Goal: Task Accomplishment & Management: Manage account settings

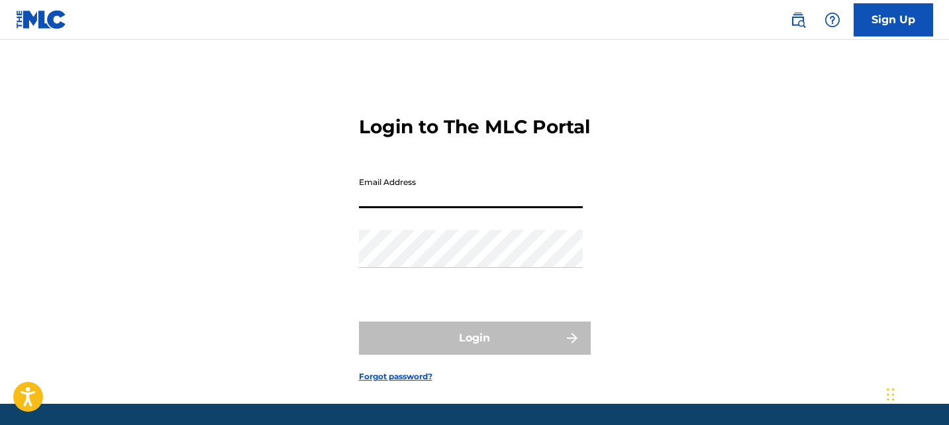
click at [427, 208] on input "Email Address" at bounding box center [471, 189] width 224 height 38
type input "[EMAIL_ADDRESS][DOMAIN_NAME]"
click at [453, 208] on input "Email Address" at bounding box center [471, 189] width 224 height 38
type input "[EMAIL_ADDRESS][DOMAIN_NAME]"
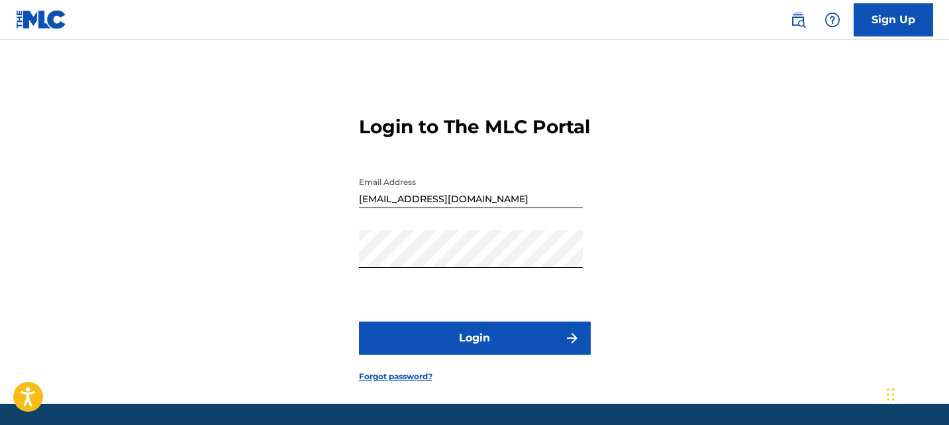
click at [462, 339] on form "Login to The MLC Portal Email Address [EMAIL_ADDRESS][DOMAIN_NAME] Password Log…" at bounding box center [475, 238] width 232 height 331
click at [462, 354] on button "Login" at bounding box center [475, 337] width 232 height 33
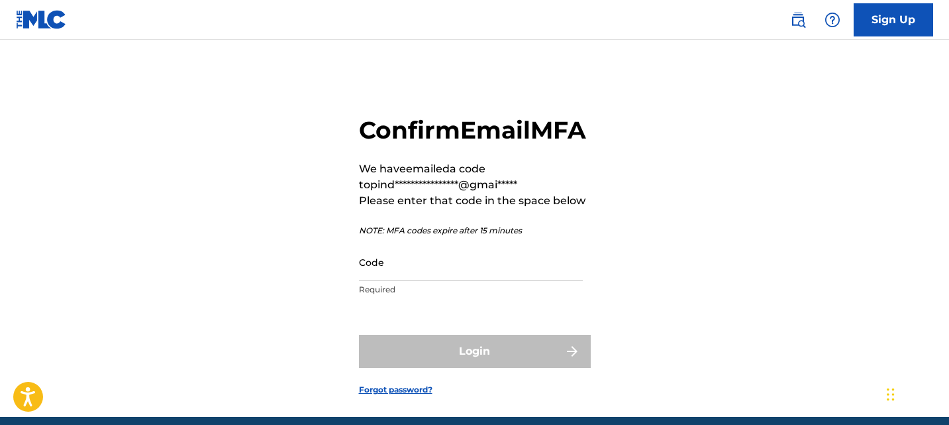
click at [462, 280] on input "Code" at bounding box center [471, 262] width 224 height 38
paste input "616469"
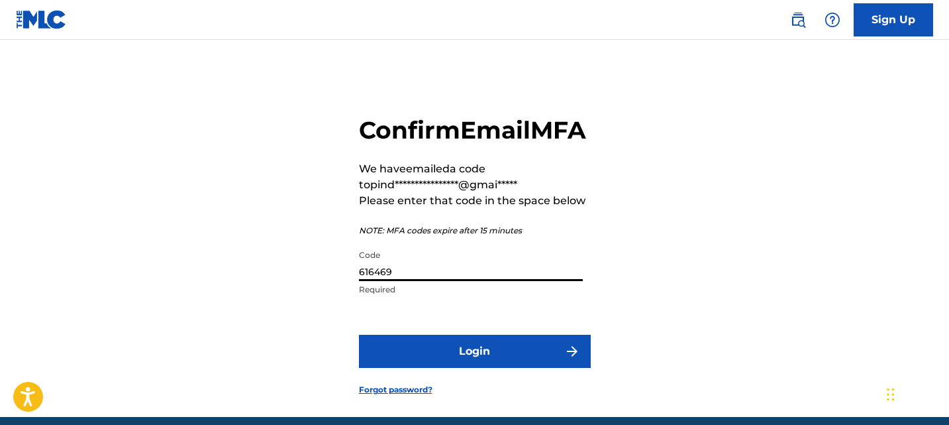
type input "616469"
click at [459, 368] on button "Login" at bounding box center [475, 351] width 232 height 33
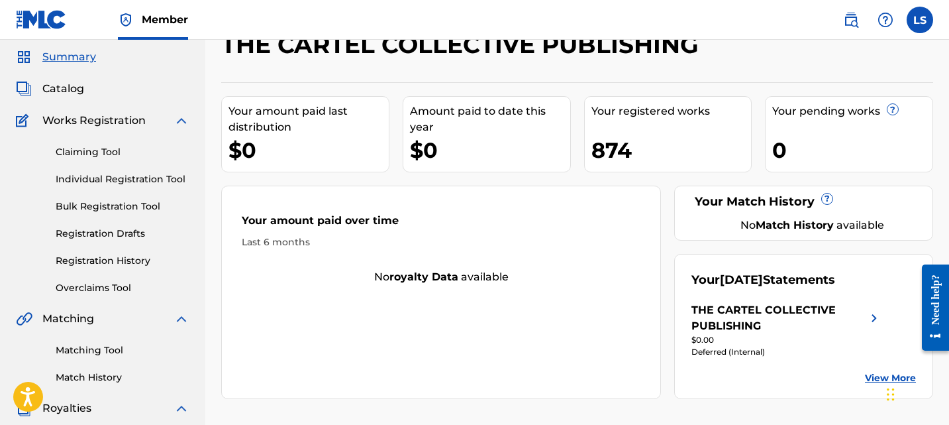
scroll to position [123, 0]
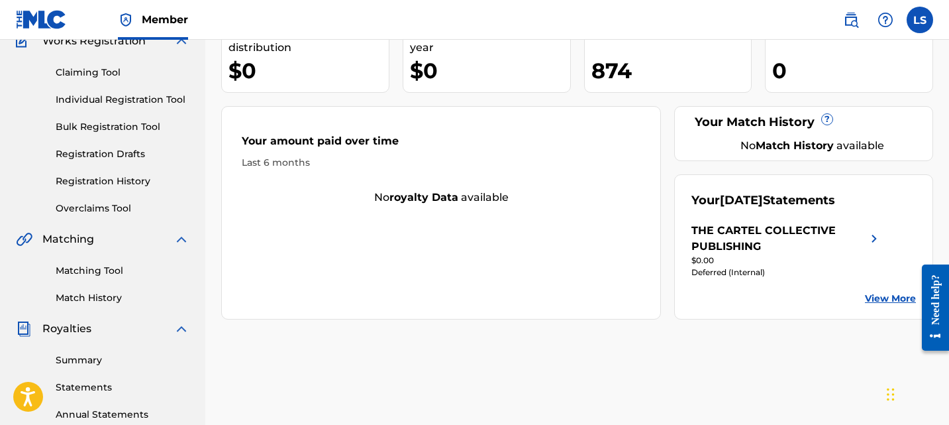
click at [101, 216] on div "Summary Catalog Works Registration Claiming Tool Individual Registration Tool B…" at bounding box center [102, 295] width 205 height 682
click at [101, 211] on link "Overclaims Tool" at bounding box center [123, 208] width 134 height 14
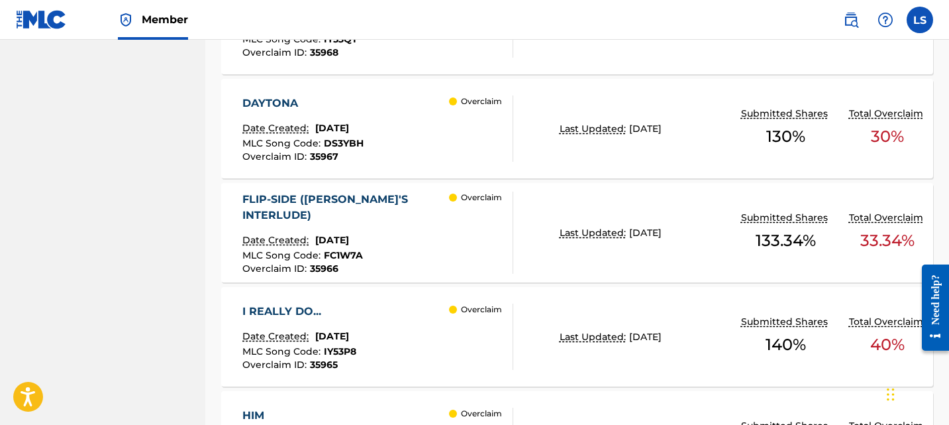
scroll to position [938, 0]
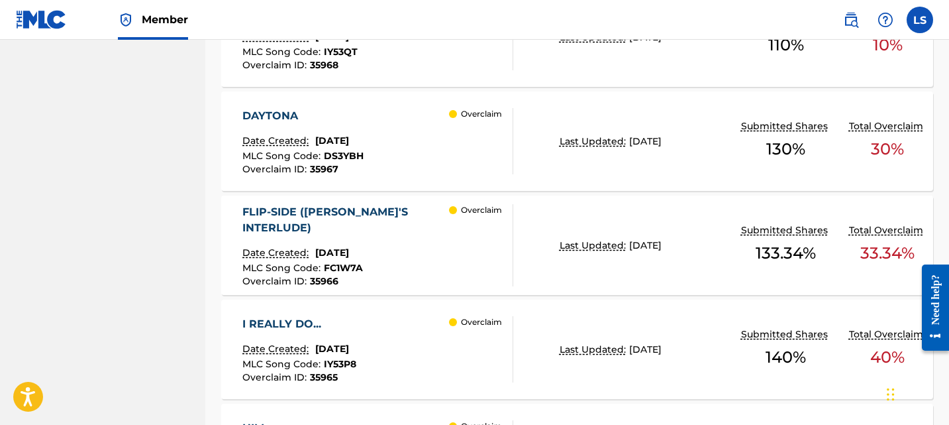
click at [288, 117] on div "DAYTONA" at bounding box center [303, 116] width 121 height 16
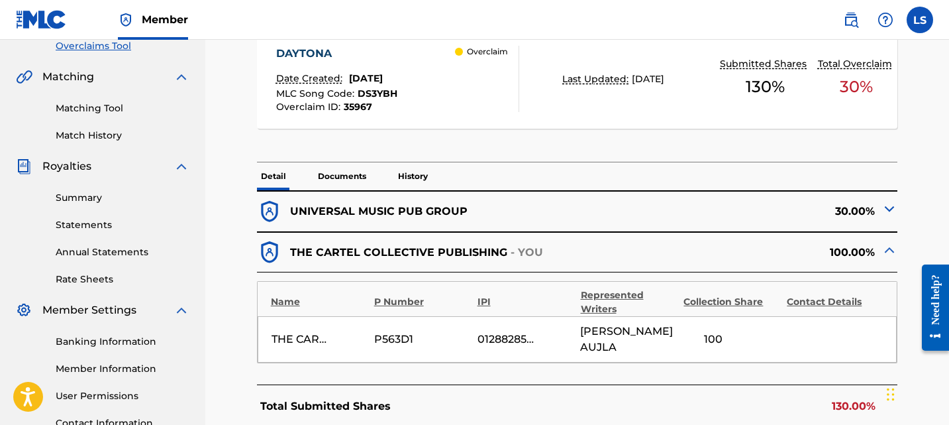
scroll to position [290, 0]
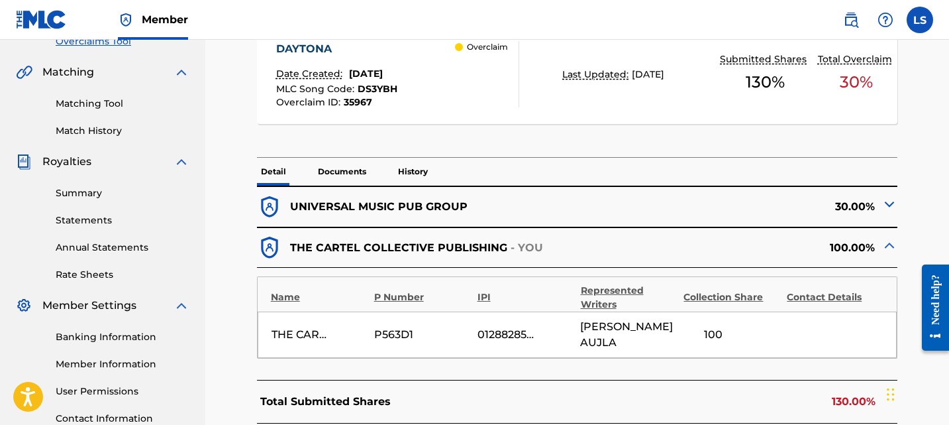
click at [891, 206] on img at bounding box center [890, 204] width 16 height 16
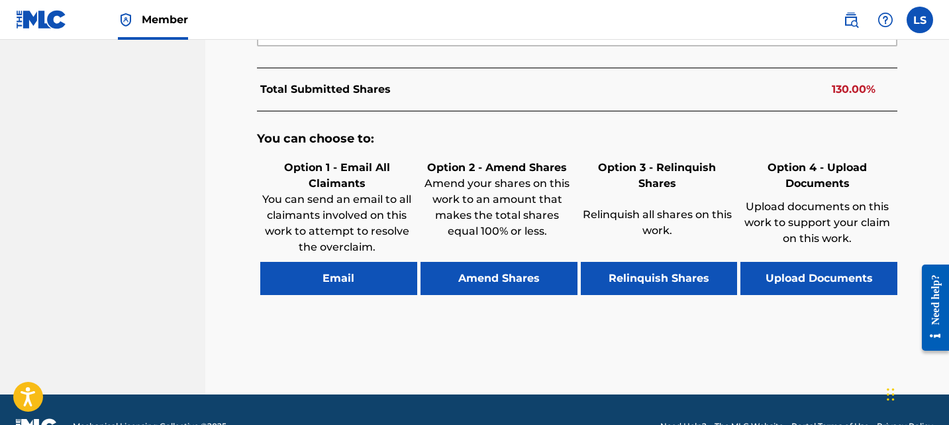
scroll to position [830, 0]
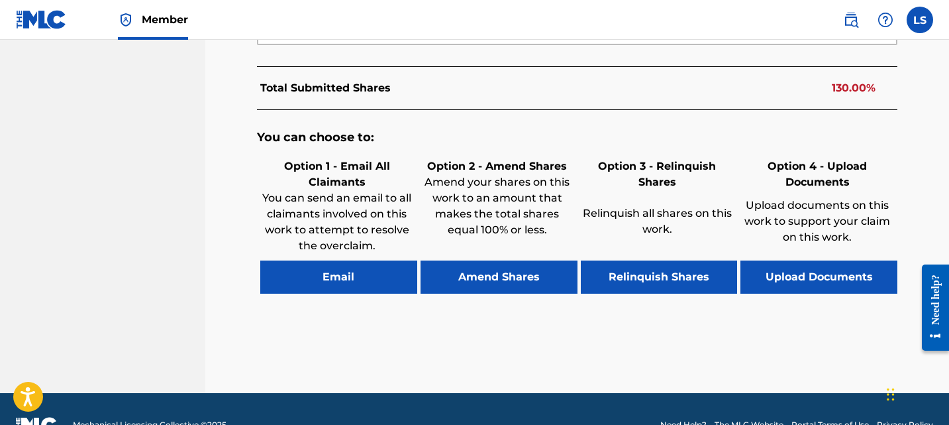
click at [544, 260] on button "Amend Shares" at bounding box center [499, 276] width 157 height 33
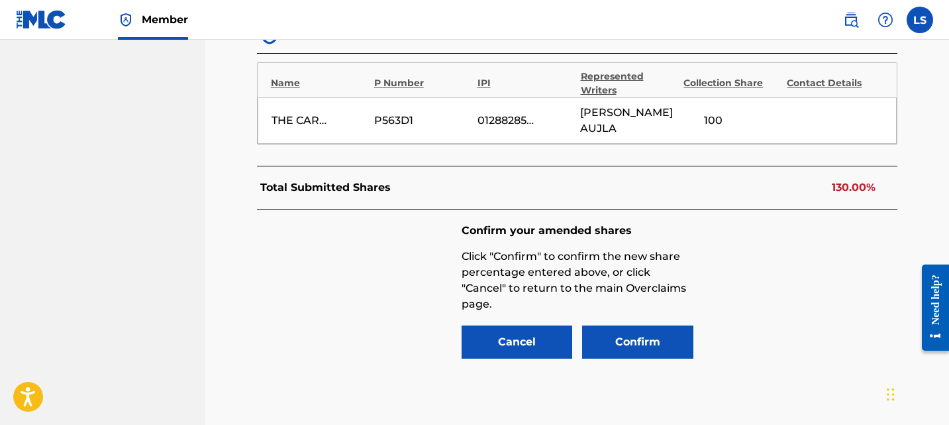
scroll to position [728, 0]
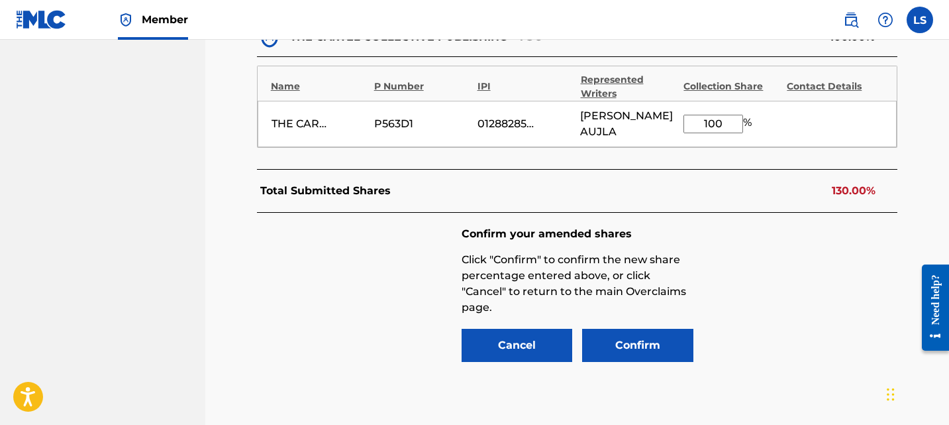
click at [722, 115] on input "100" at bounding box center [714, 124] width 60 height 19
type input "0"
type input "50"
click at [625, 329] on button "Confirm" at bounding box center [637, 345] width 111 height 33
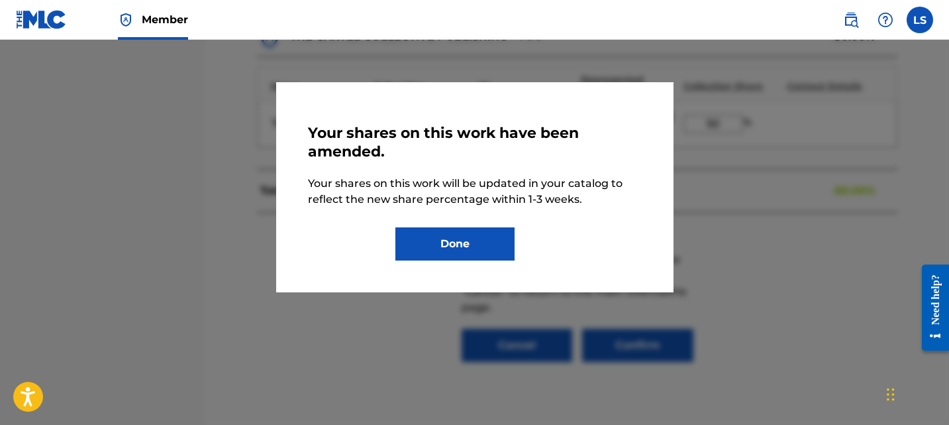
click at [484, 257] on button "Done" at bounding box center [455, 243] width 119 height 33
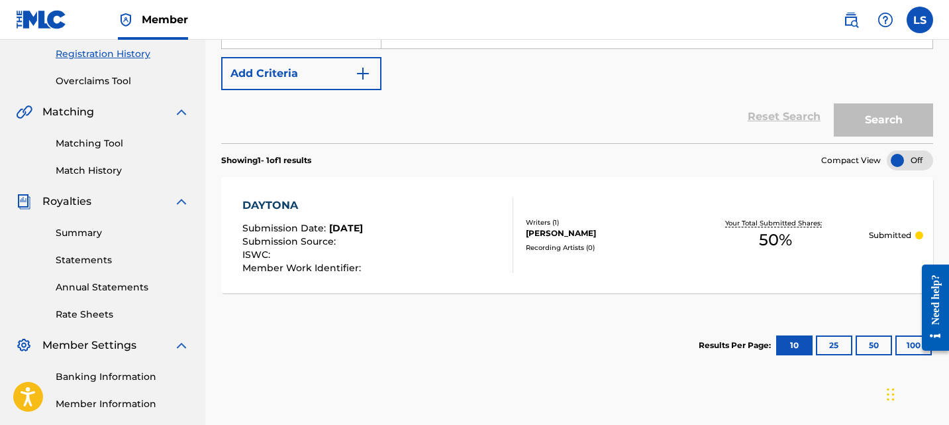
scroll to position [237, 0]
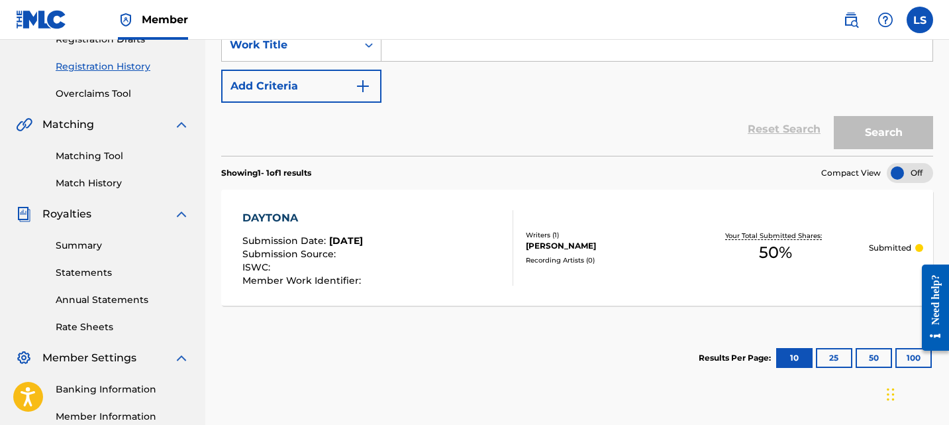
click at [113, 95] on link "Overclaims Tool" at bounding box center [123, 94] width 134 height 14
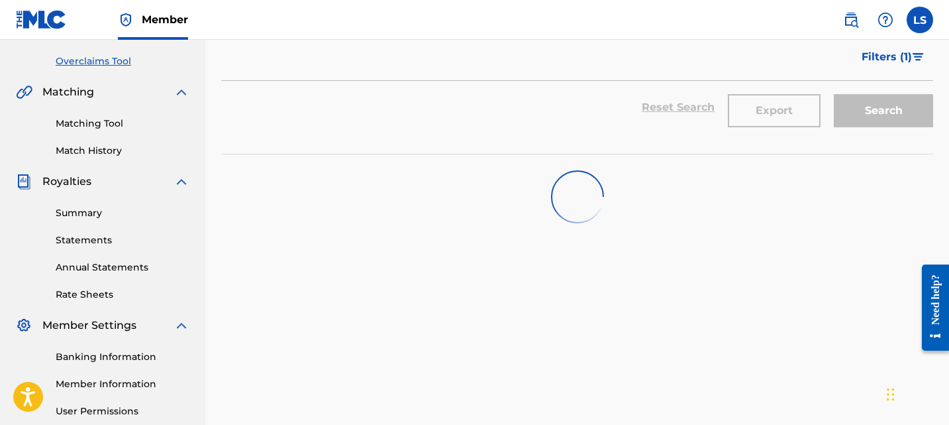
scroll to position [264, 0]
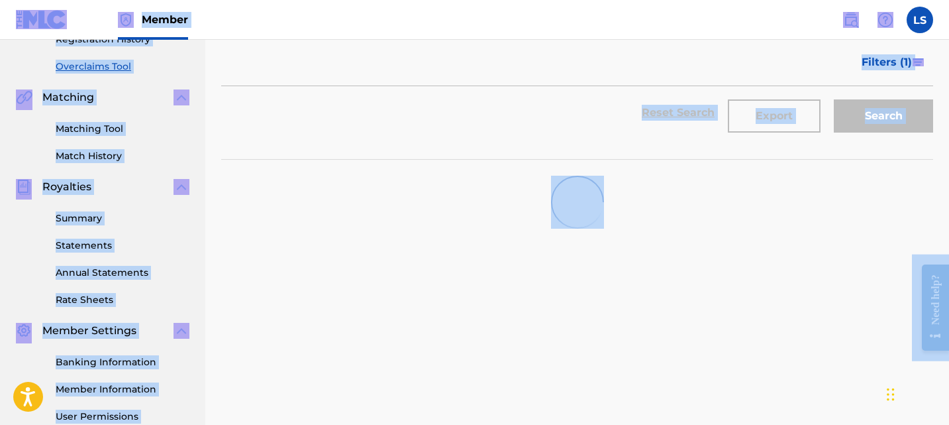
click at [427, 160] on div at bounding box center [577, 202] width 712 height 85
click at [507, 299] on div "Overclaims Tool The Overclaims Tool enables Members to see works they have regi…" at bounding box center [577, 151] width 712 height 685
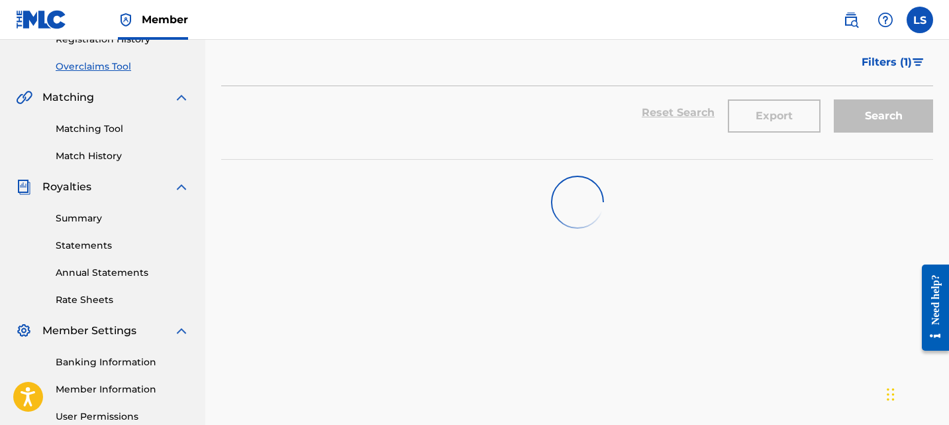
click at [507, 299] on div "Overclaims Tool The Overclaims Tool enables Members to see works they have regi…" at bounding box center [577, 151] width 712 height 685
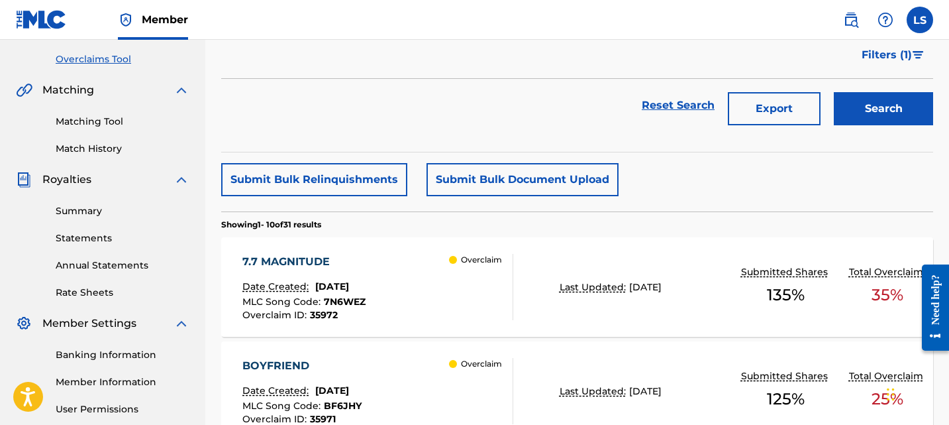
scroll to position [274, 0]
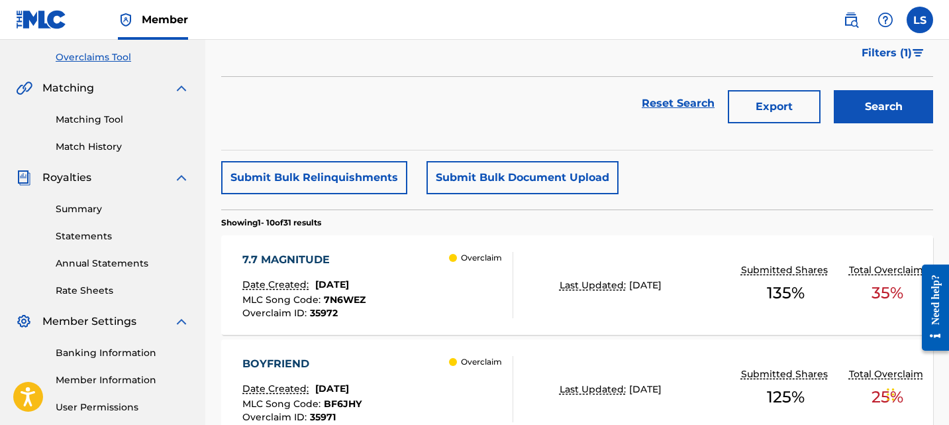
click at [266, 266] on div "7.7 MAGNITUDE" at bounding box center [304, 260] width 123 height 16
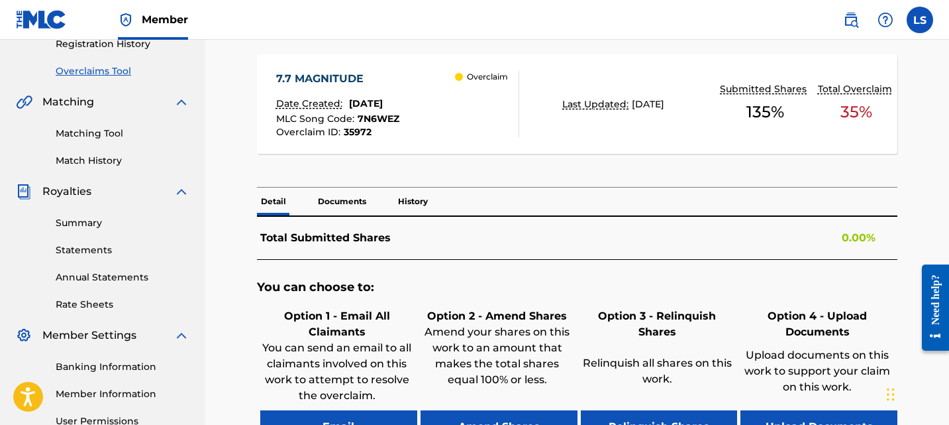
scroll to position [326, 0]
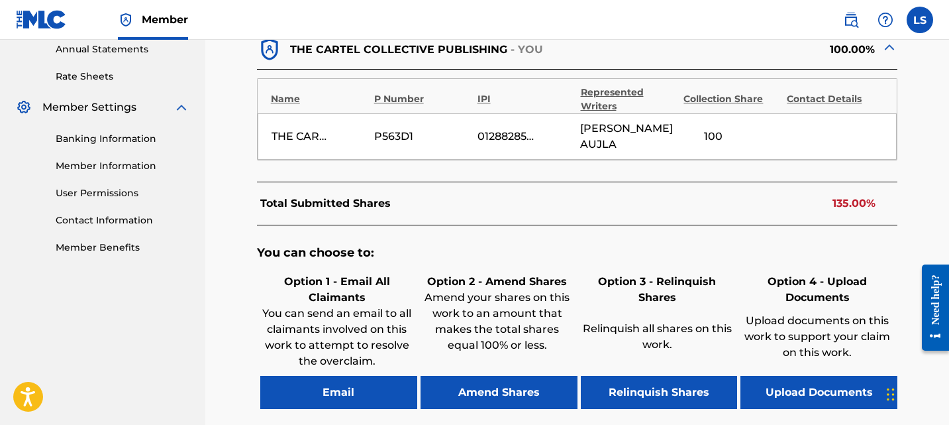
click at [500, 382] on button "Amend Shares" at bounding box center [499, 392] width 157 height 33
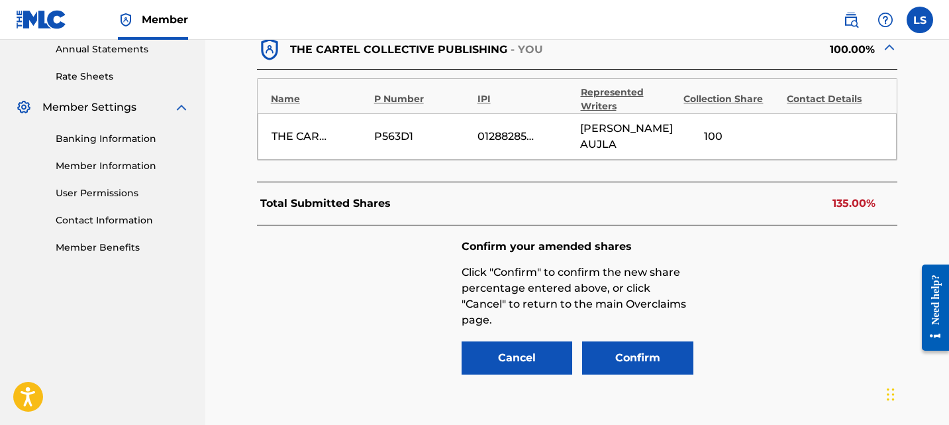
scroll to position [516, 0]
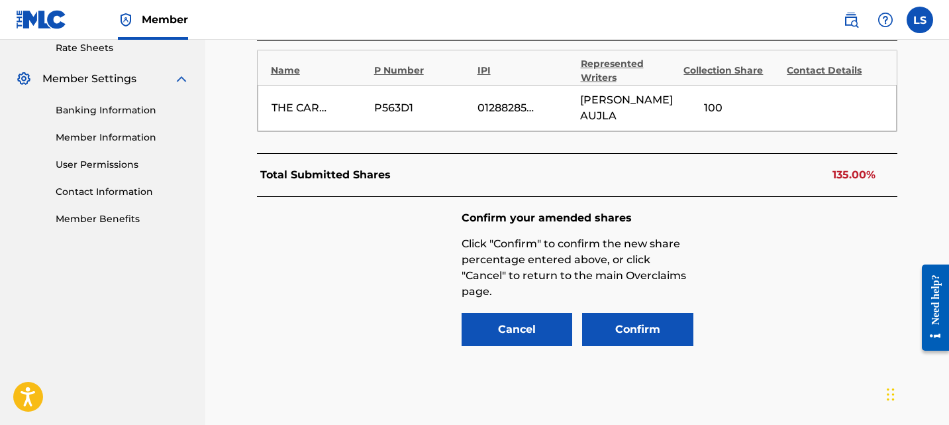
click at [708, 100] on input "100" at bounding box center [714, 108] width 60 height 16
click at [714, 99] on input "100" at bounding box center [714, 108] width 60 height 19
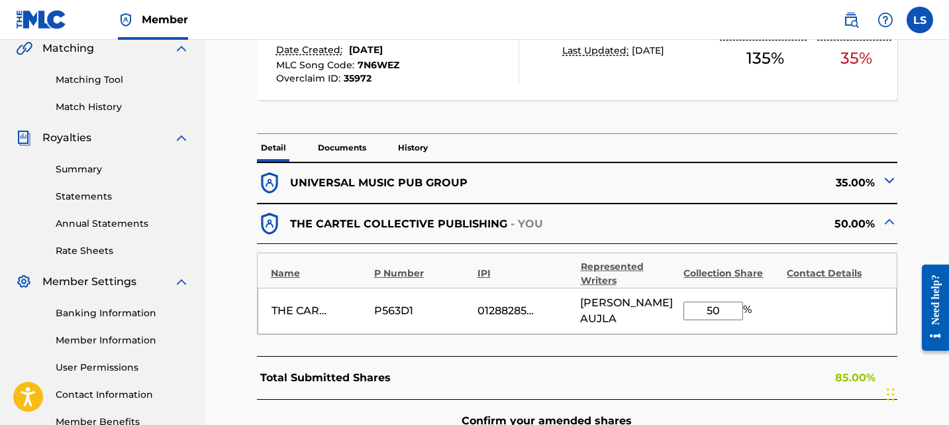
scroll to position [283, 0]
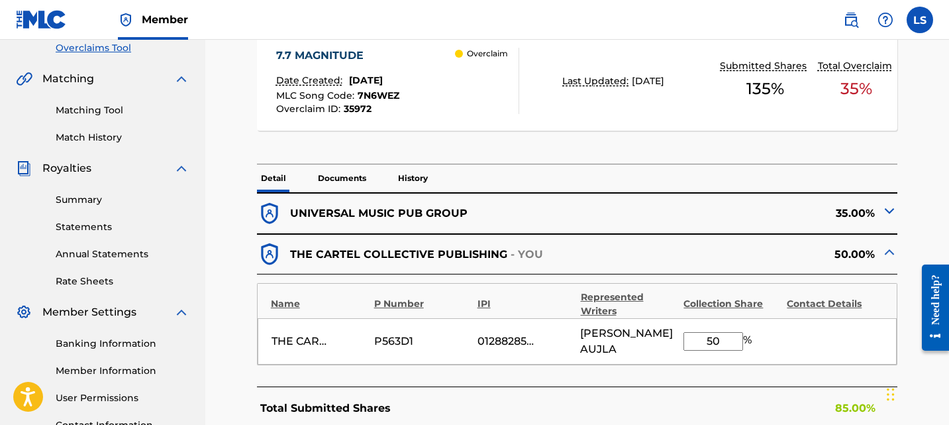
type input "50"
click at [884, 217] on img at bounding box center [890, 211] width 16 height 16
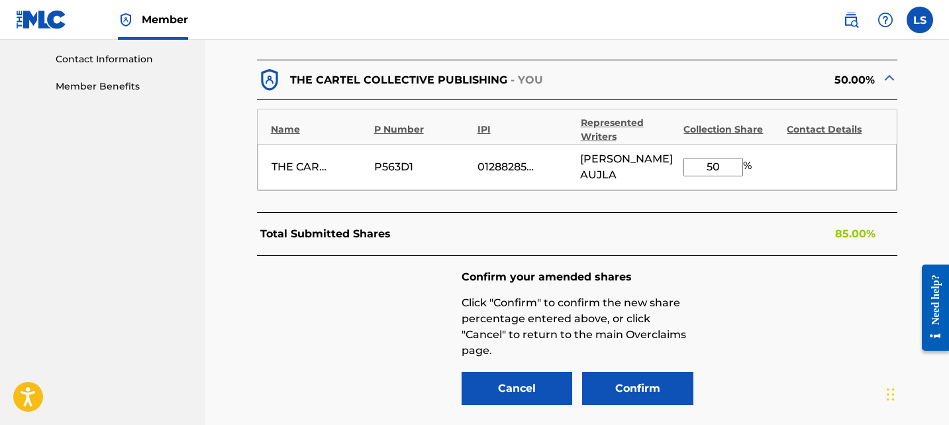
scroll to position [748, 0]
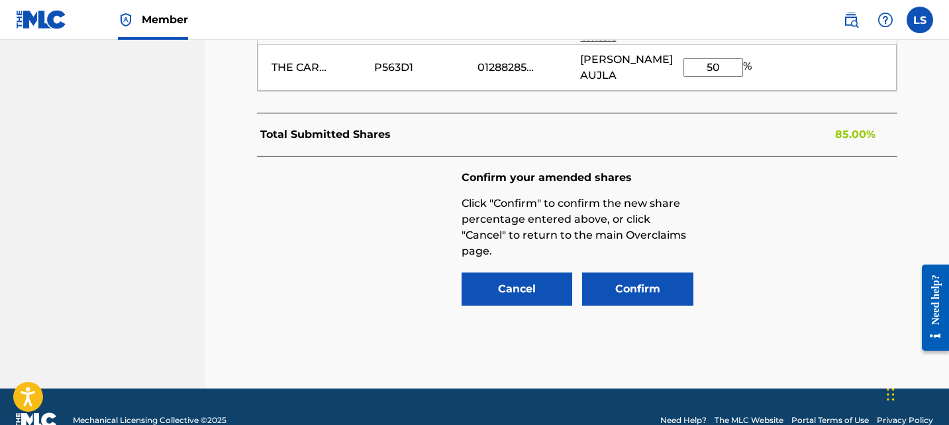
click at [643, 272] on button "Confirm" at bounding box center [637, 288] width 111 height 33
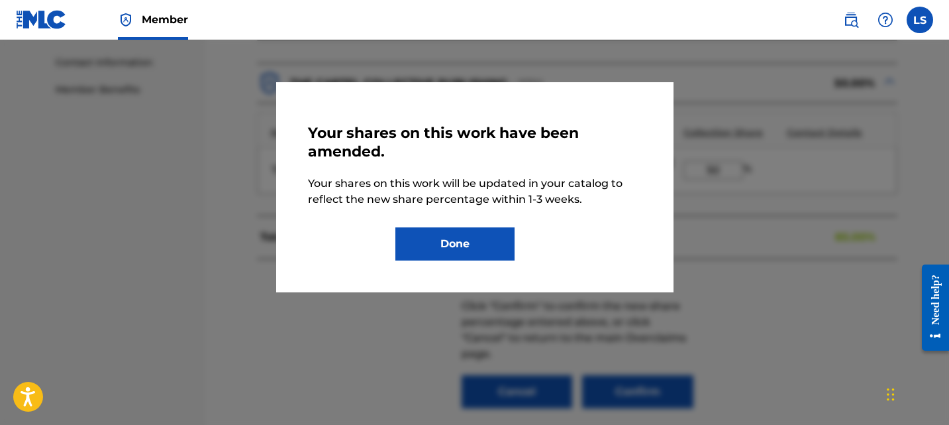
scroll to position [598, 0]
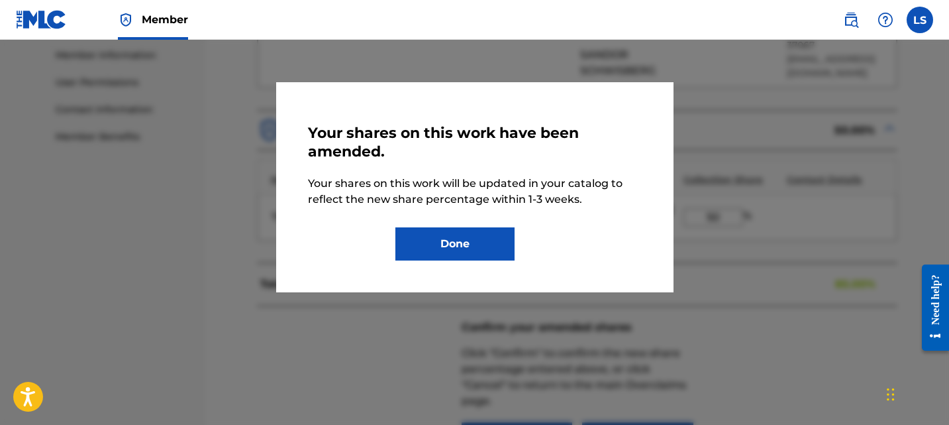
click at [464, 249] on button "Done" at bounding box center [455, 243] width 119 height 33
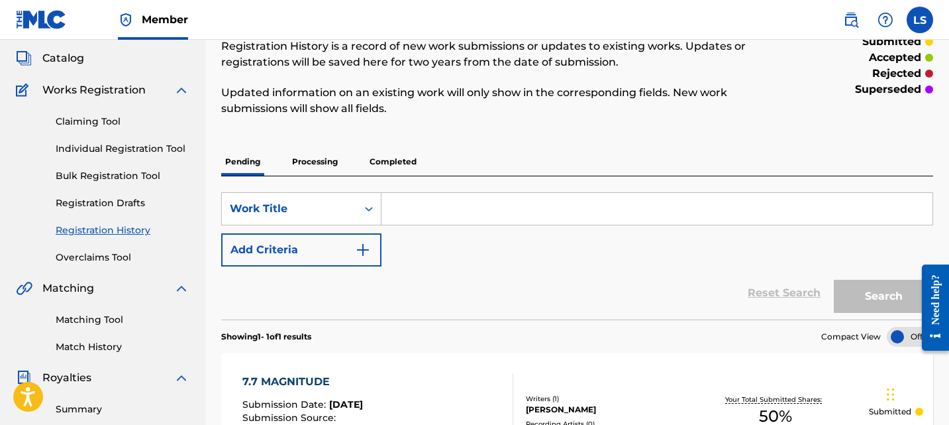
scroll to position [186, 0]
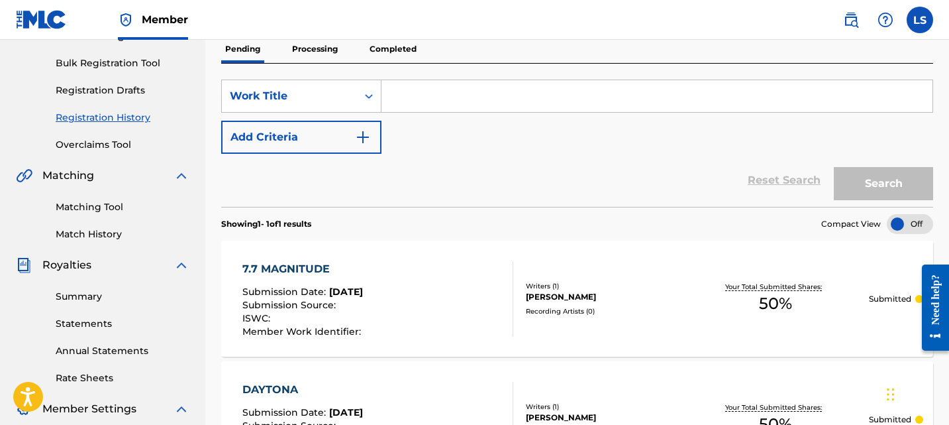
click at [79, 142] on link "Overclaims Tool" at bounding box center [123, 145] width 134 height 14
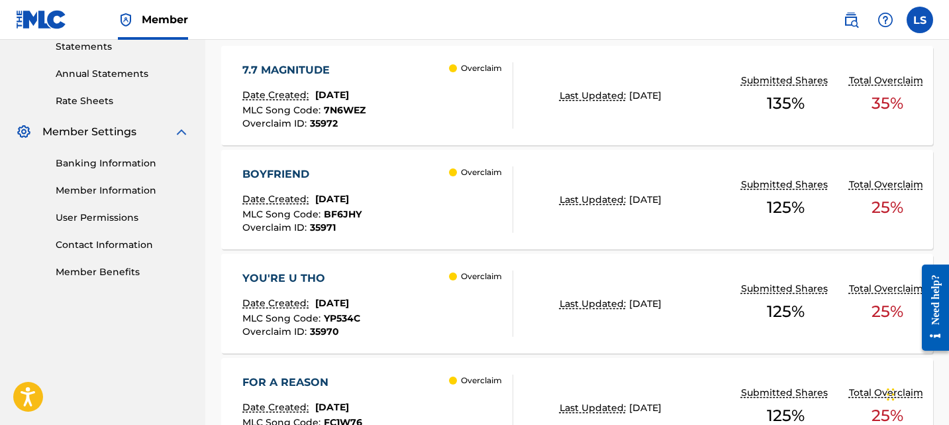
scroll to position [461, 0]
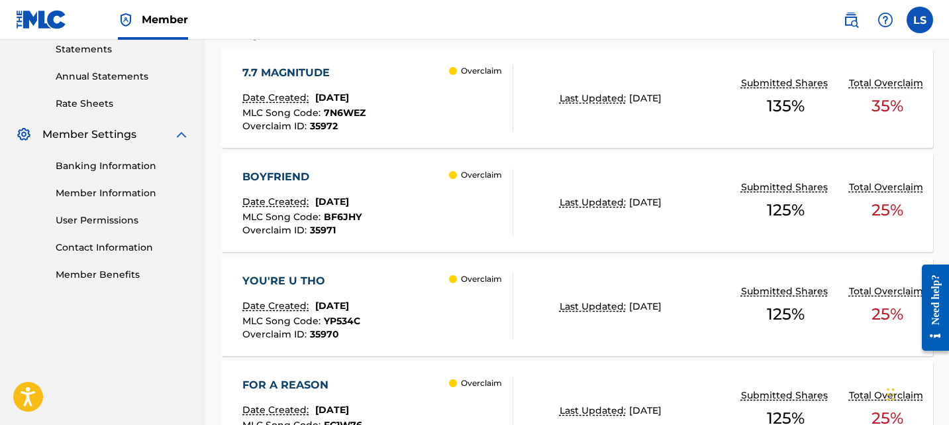
click at [318, 85] on div "7.7 MAGNITUDE Date Created: September 18, 2025 MLC Song Code : 7N6WEZ Overclaim…" at bounding box center [304, 98] width 123 height 66
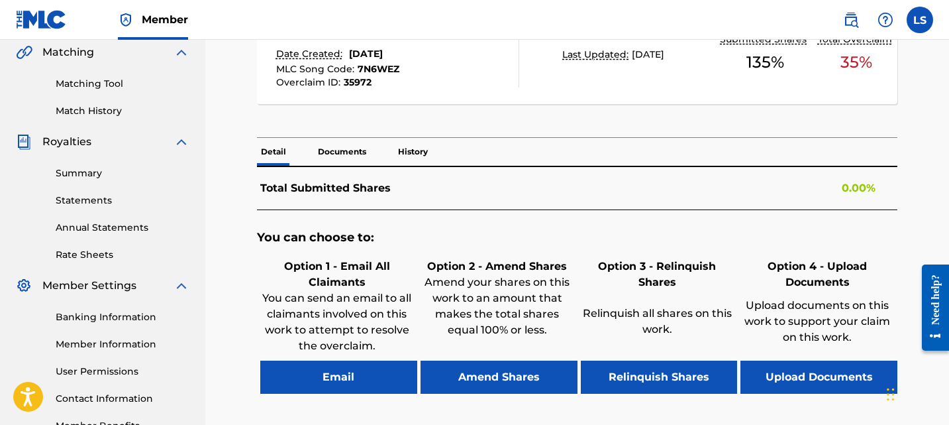
scroll to position [311, 0]
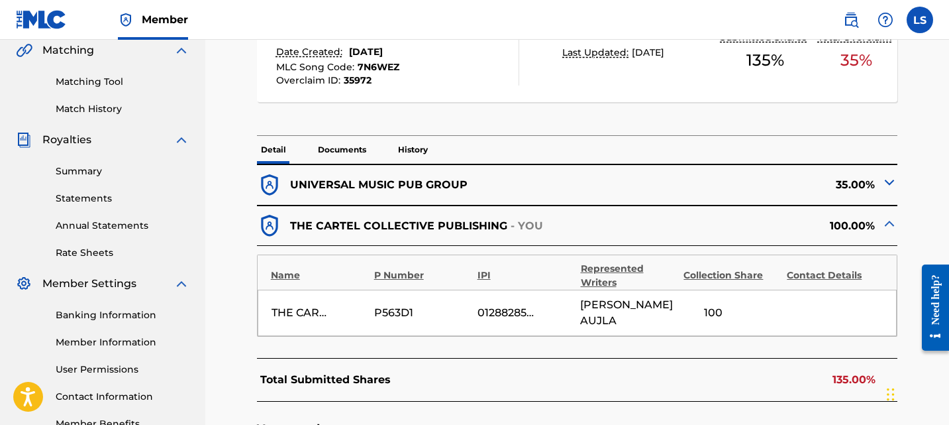
click at [718, 305] on div "100" at bounding box center [714, 313] width 60 height 16
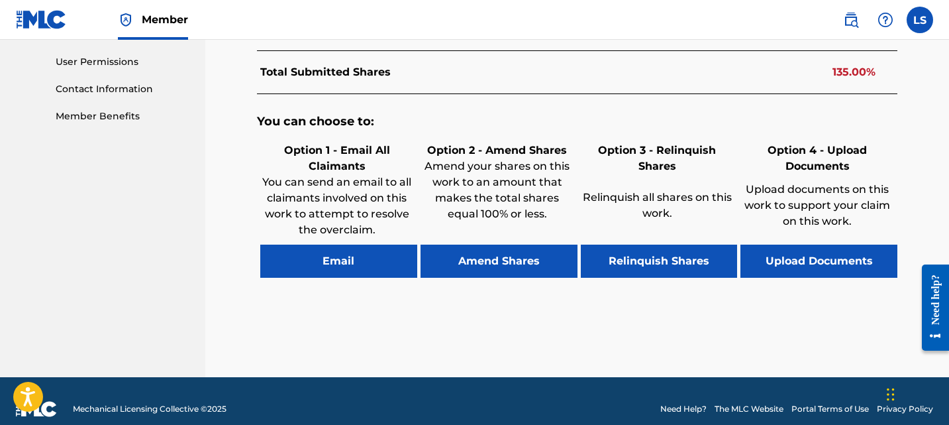
click at [526, 252] on button "Amend Shares" at bounding box center [499, 260] width 157 height 33
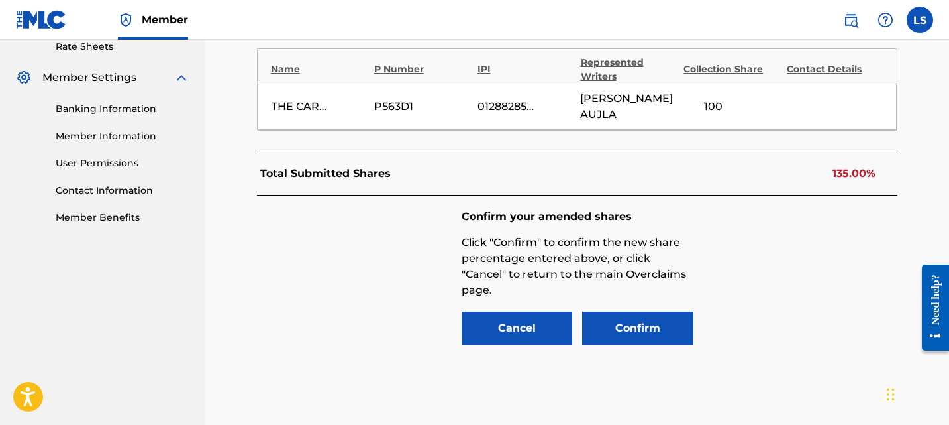
scroll to position [516, 0]
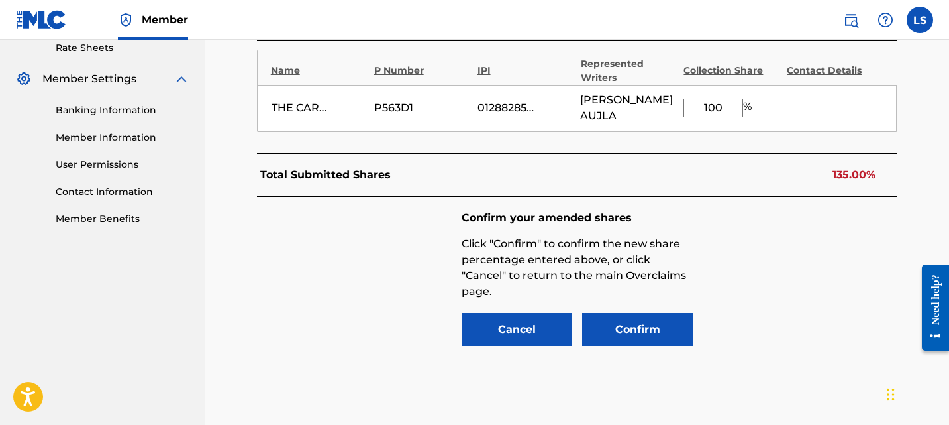
click at [730, 103] on input "100" at bounding box center [714, 108] width 60 height 19
type input "50"
click at [631, 313] on button "Confirm" at bounding box center [637, 329] width 111 height 33
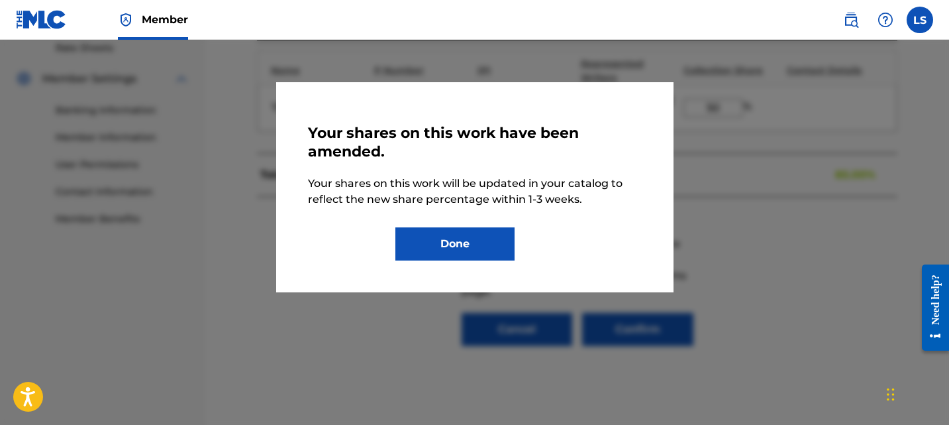
click at [491, 261] on div "Your shares on this work have been amended. Your shares on this work will be up…" at bounding box center [475, 187] width 398 height 210
click at [491, 248] on button "Done" at bounding box center [455, 243] width 119 height 33
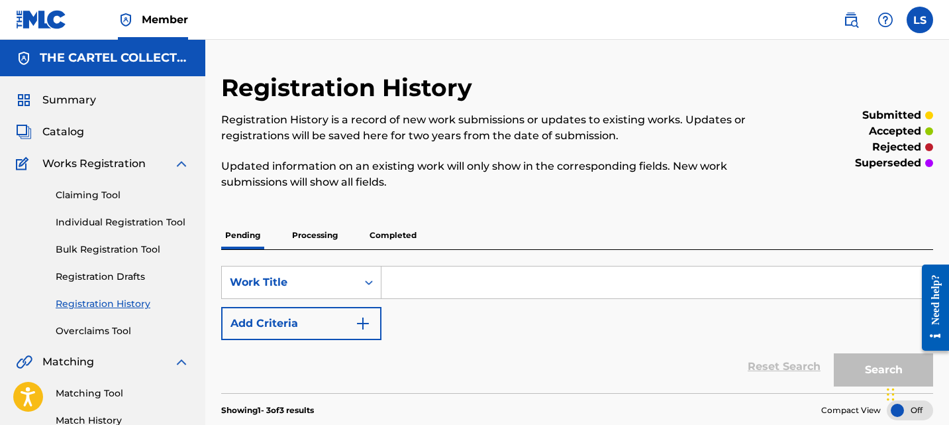
click at [587, 94] on div "Registration History Registration History is a record of new work submissions o…" at bounding box center [495, 139] width 549 height 133
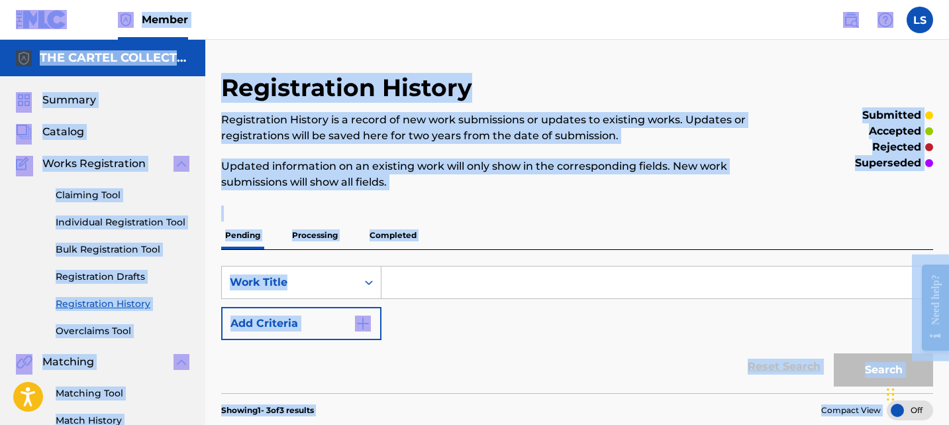
click at [587, 94] on div "Registration History Registration History is a record of new work submissions o…" at bounding box center [495, 139] width 549 height 133
click at [587, 92] on div "Registration History Registration History is a record of new work submissions o…" at bounding box center [495, 139] width 549 height 133
click at [587, 94] on div "Registration History Registration History is a record of new work submissions o…" at bounding box center [495, 139] width 549 height 133
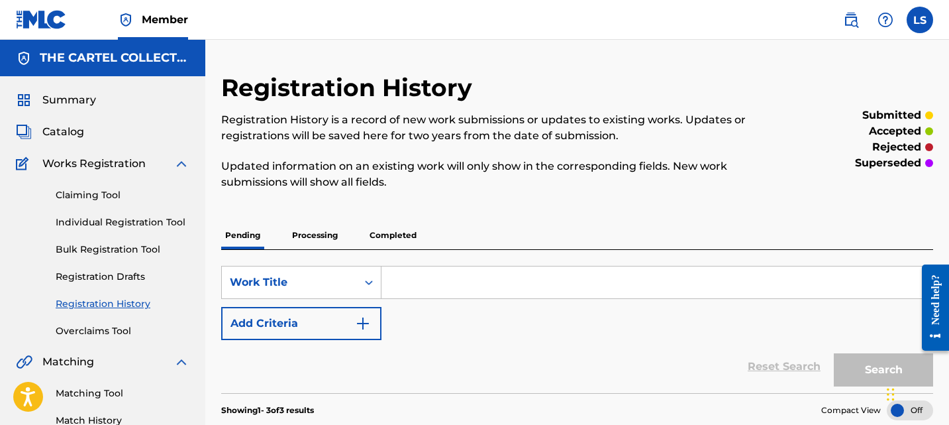
click at [119, 321] on div "Claiming Tool Individual Registration Tool Bulk Registration Tool Registration …" at bounding box center [103, 255] width 174 height 166
click at [108, 337] on link "Overclaims Tool" at bounding box center [123, 331] width 134 height 14
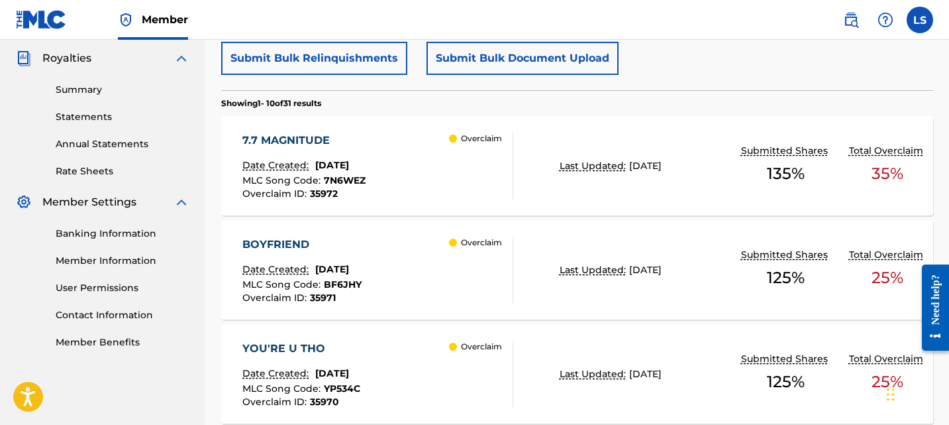
scroll to position [394, 0]
click at [280, 244] on div "BOYFRIEND" at bounding box center [302, 244] width 119 height 16
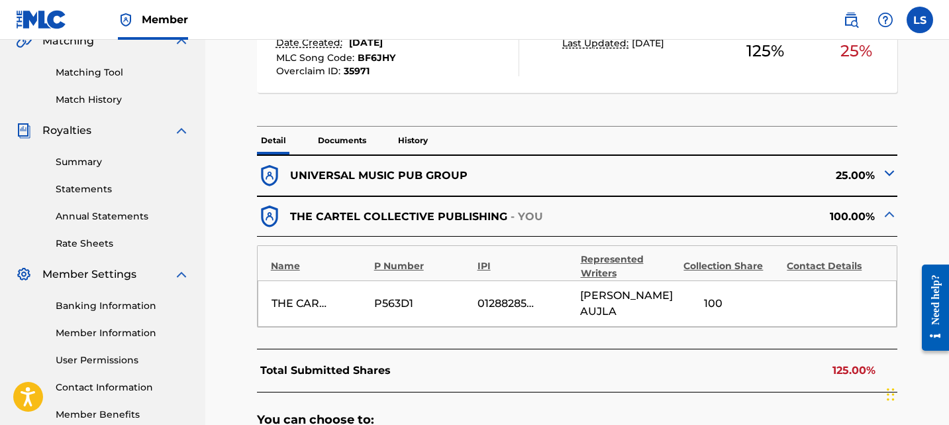
scroll to position [357, 0]
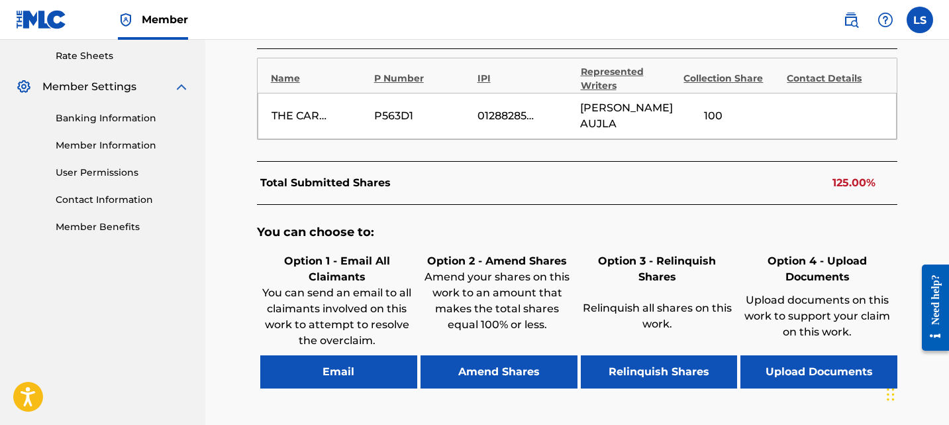
click at [512, 355] on button "Amend Shares" at bounding box center [499, 371] width 157 height 33
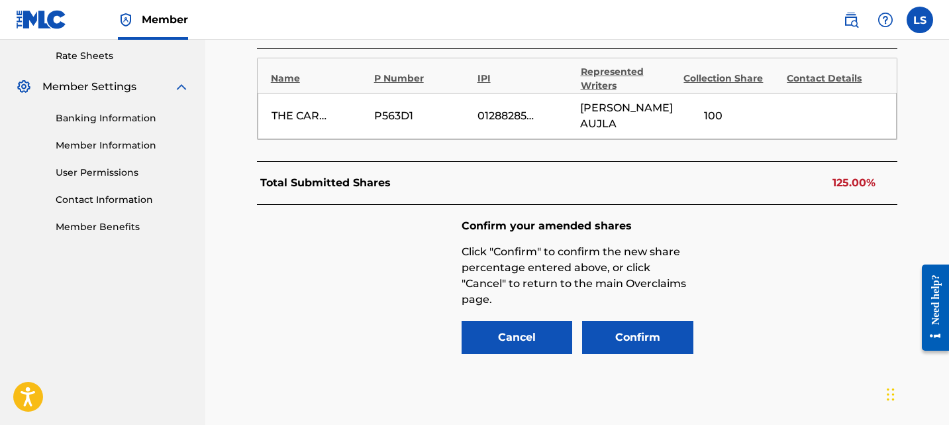
scroll to position [516, 0]
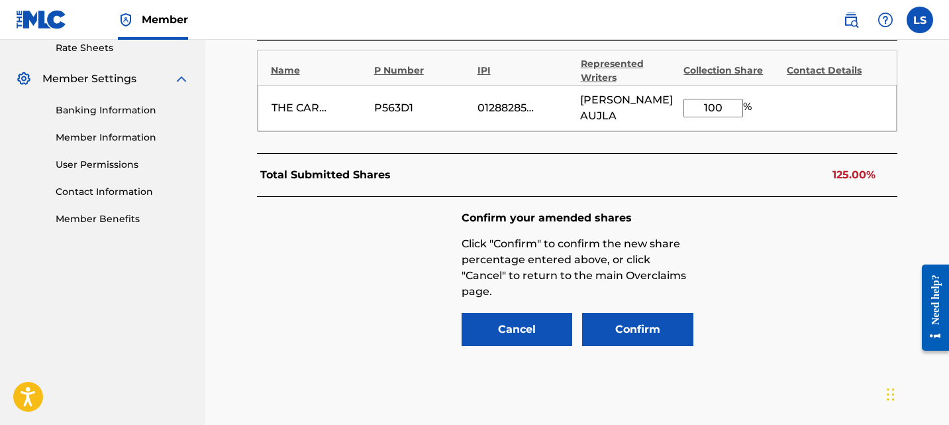
click at [713, 104] on input "100" at bounding box center [714, 108] width 60 height 19
type input "50"
click at [653, 317] on button "Confirm" at bounding box center [637, 329] width 111 height 33
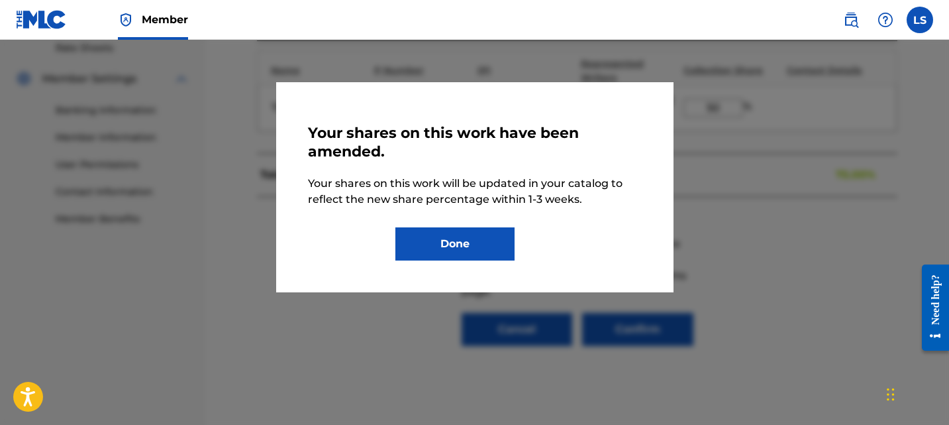
click at [488, 244] on button "Done" at bounding box center [455, 243] width 119 height 33
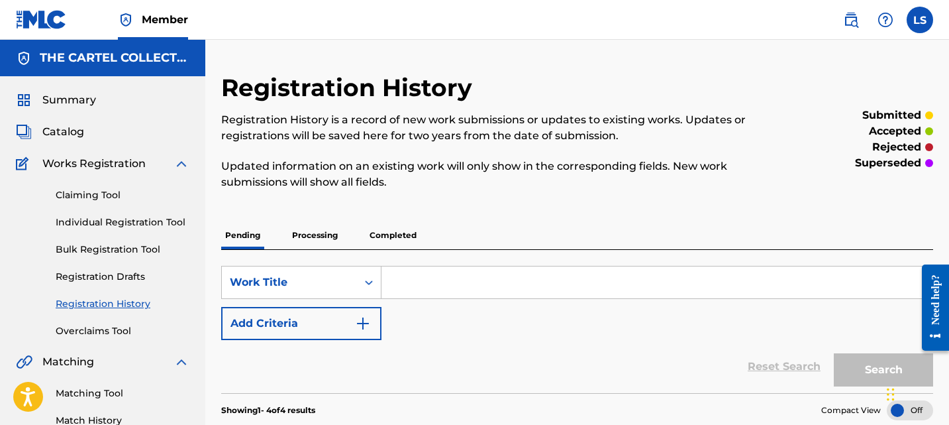
click at [109, 329] on link "Overclaims Tool" at bounding box center [123, 331] width 134 height 14
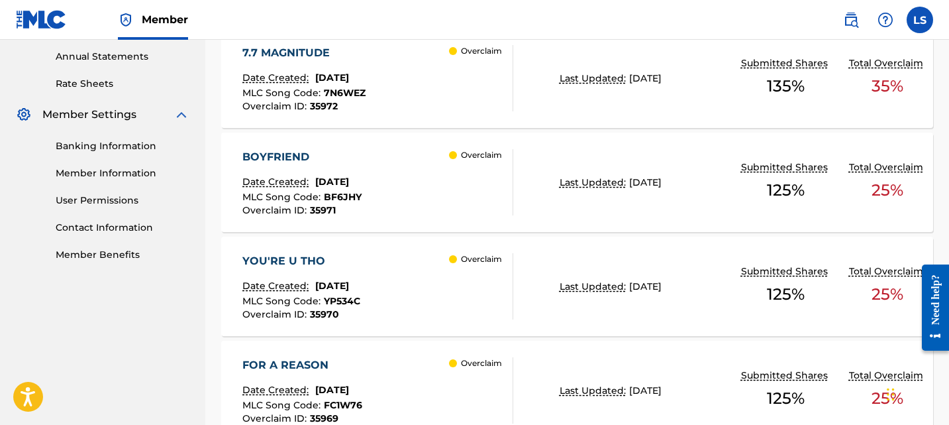
scroll to position [496, 0]
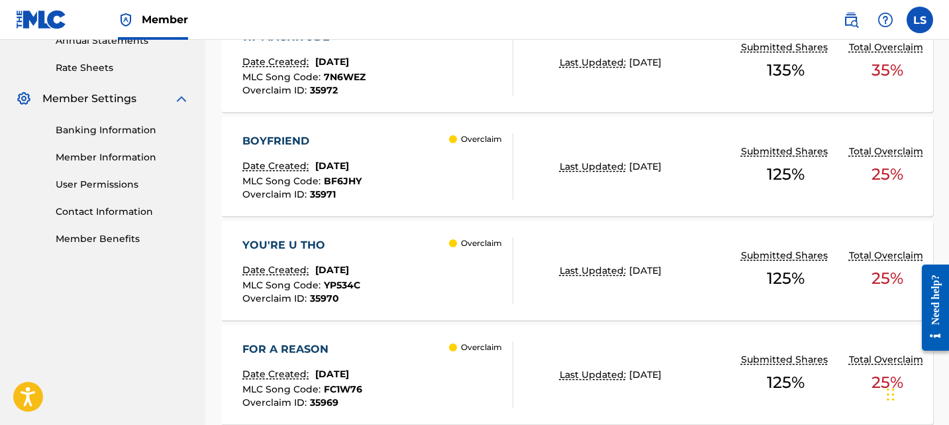
click at [307, 248] on div "YOU'RE U THO" at bounding box center [302, 245] width 118 height 16
click at [300, 345] on div "FOR A REASON" at bounding box center [303, 349] width 120 height 16
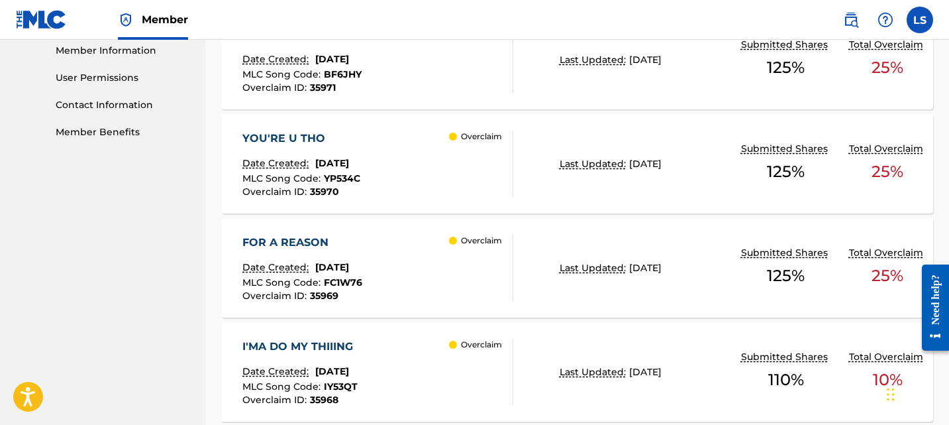
click at [300, 345] on div "I'MA DO MY THIIING" at bounding box center [301, 347] width 117 height 16
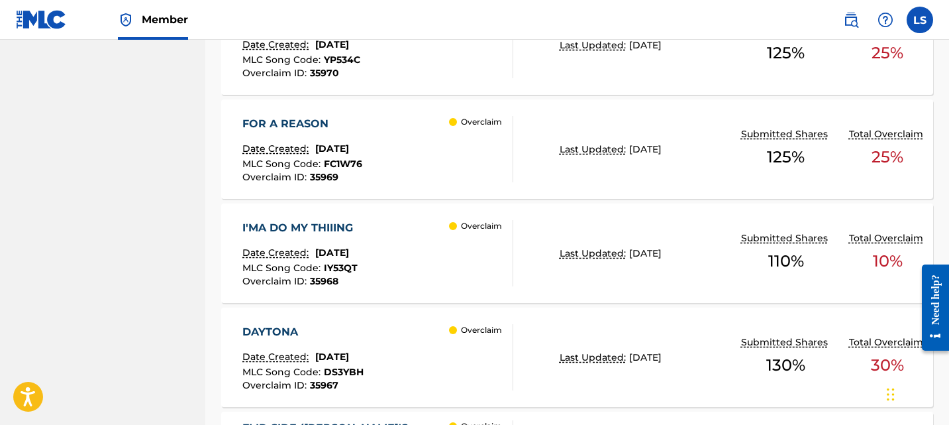
scroll to position [725, 0]
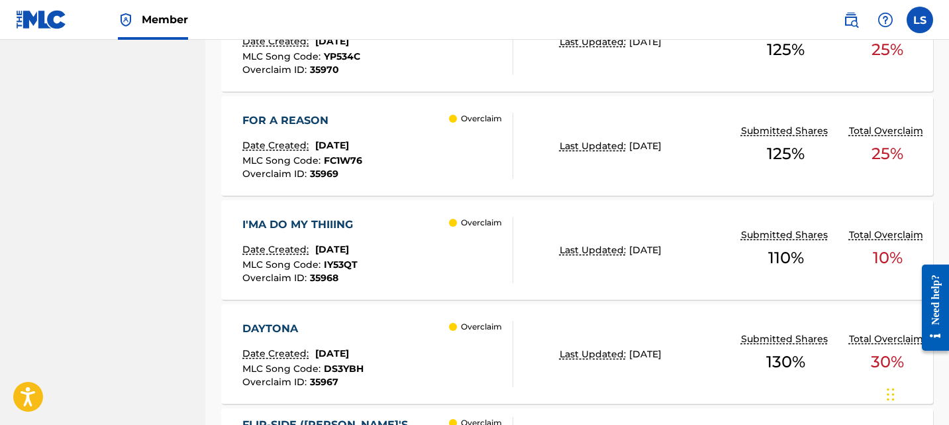
click at [306, 330] on div "DAYTONA" at bounding box center [303, 329] width 121 height 16
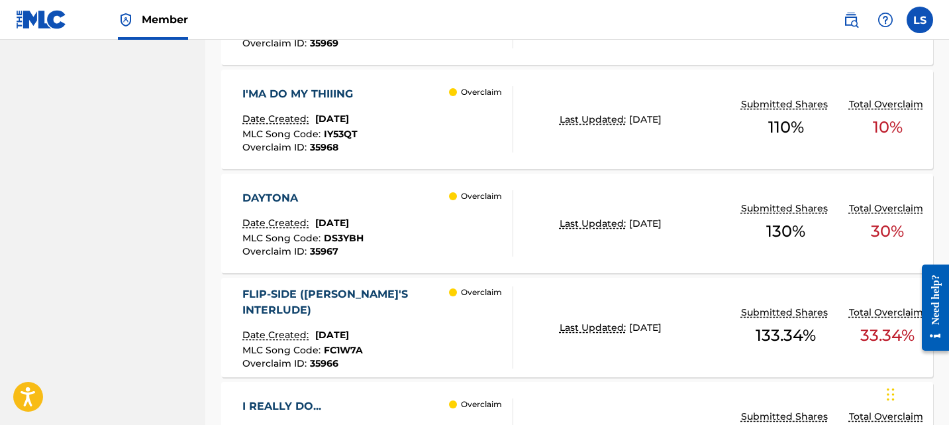
click at [317, 298] on div "FLIP-SIDE (SANDY'S INTERLUDE)" at bounding box center [346, 302] width 207 height 32
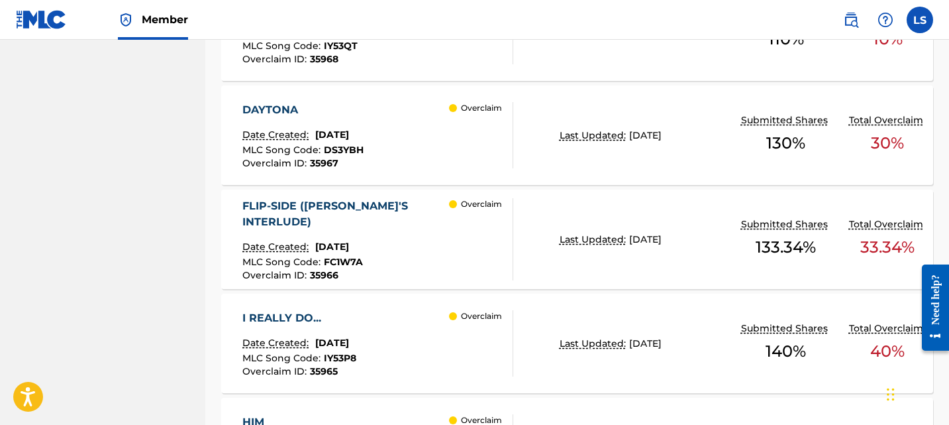
scroll to position [983, 0]
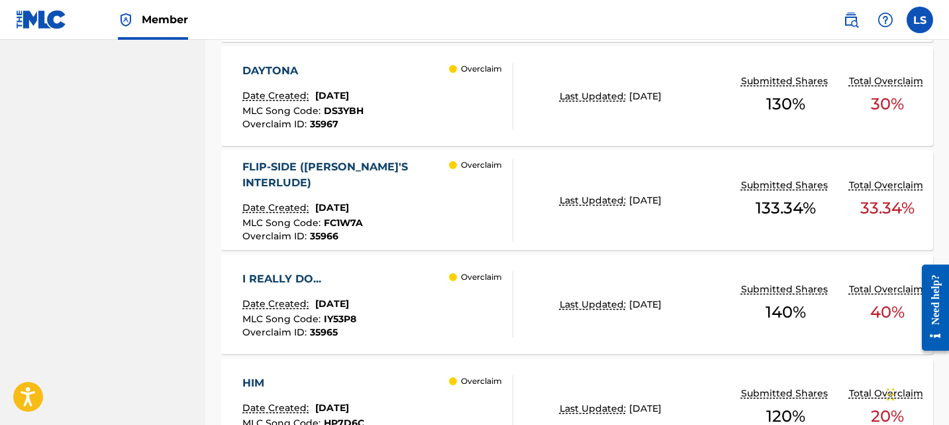
click at [305, 279] on div "I REALLY DO..." at bounding box center [300, 279] width 114 height 16
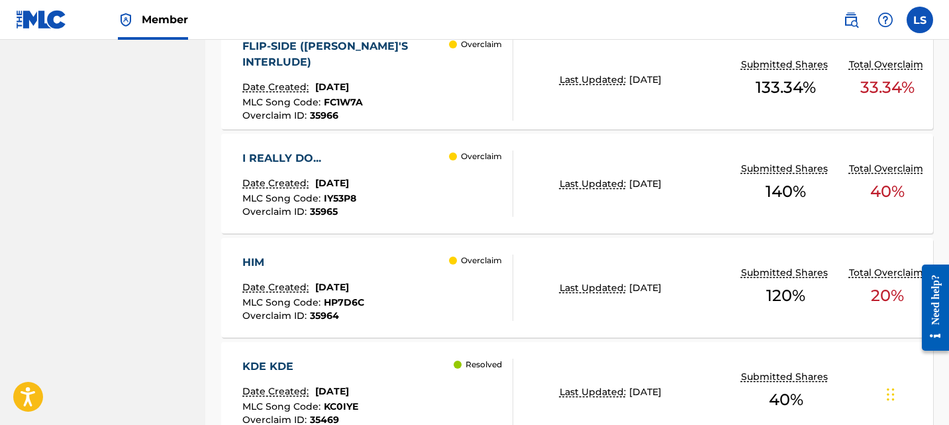
scroll to position [1114, 0]
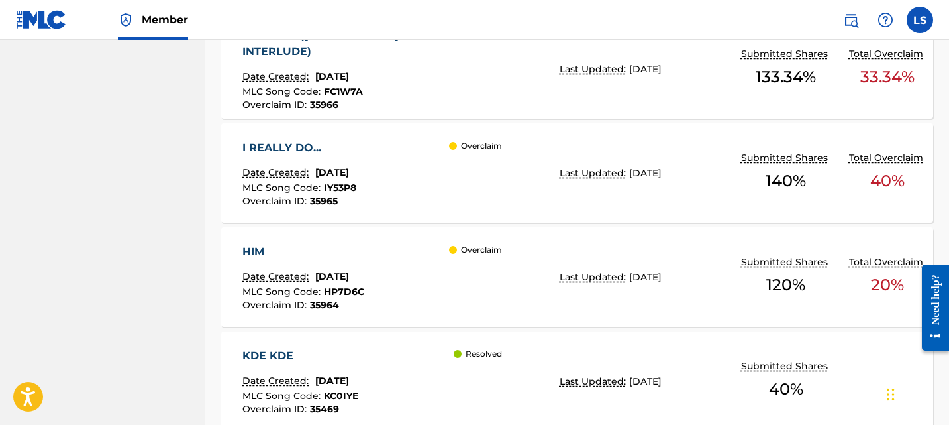
click at [256, 252] on div "HIM" at bounding box center [304, 252] width 122 height 16
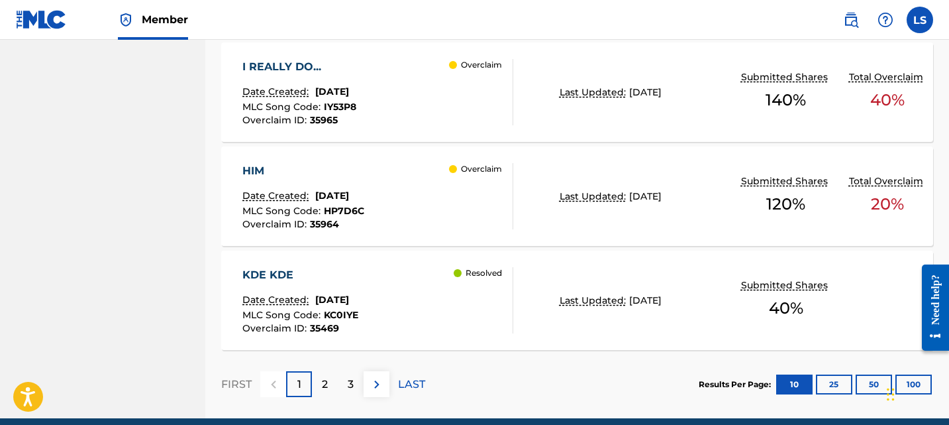
scroll to position [1252, 0]
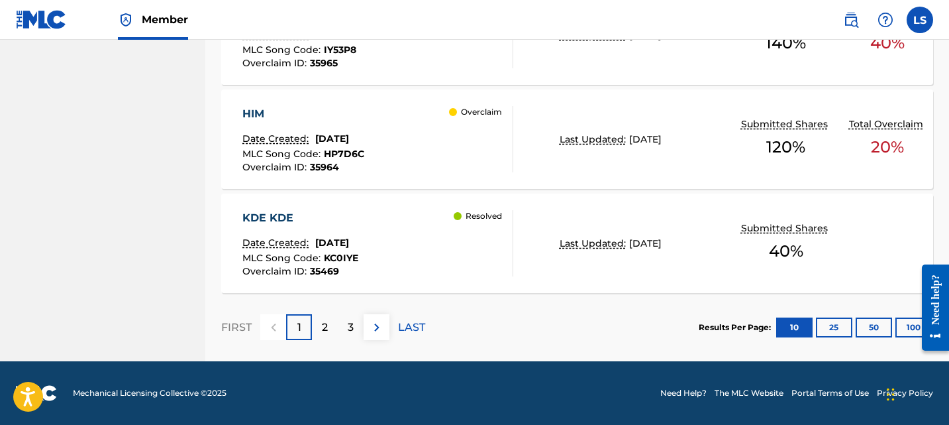
click at [896, 326] on button "100" at bounding box center [914, 327] width 36 height 20
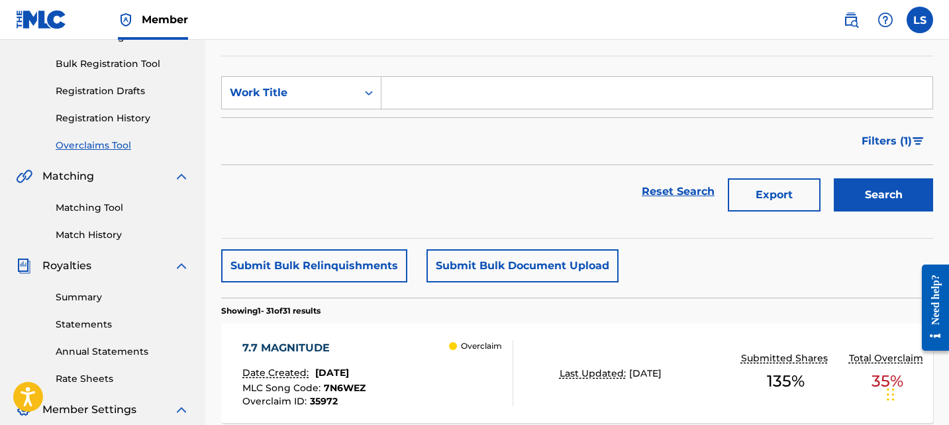
scroll to position [160, 0]
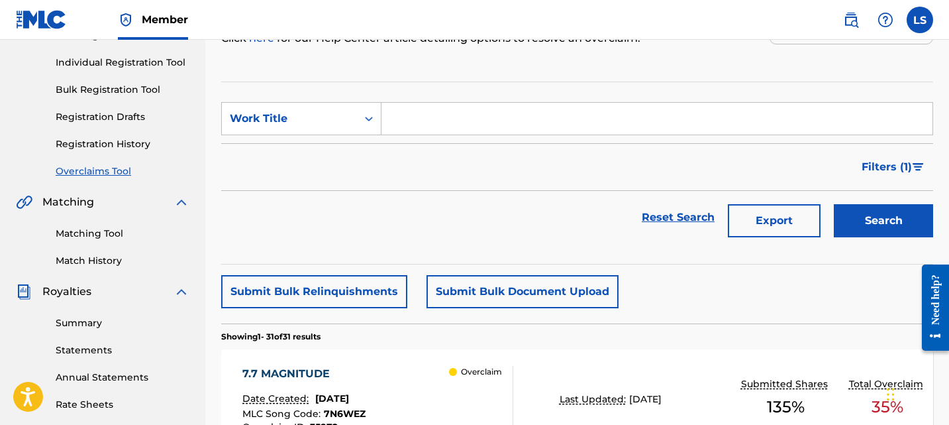
click at [122, 142] on link "Registration History" at bounding box center [123, 144] width 134 height 14
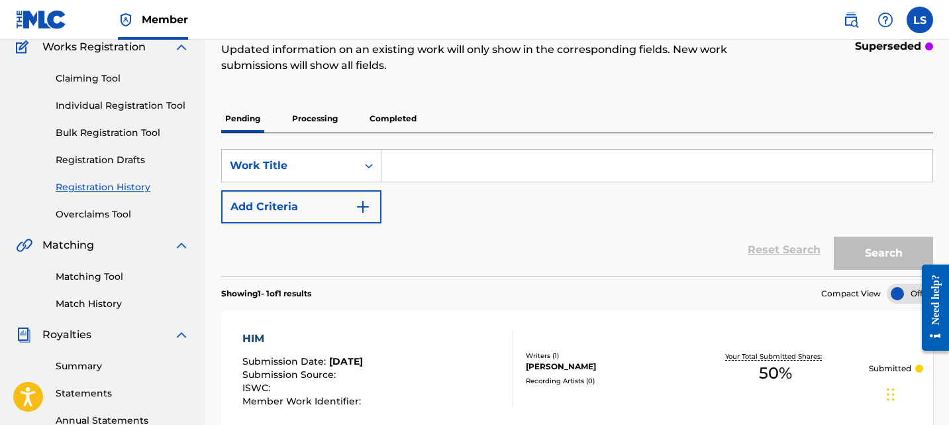
scroll to position [122, 0]
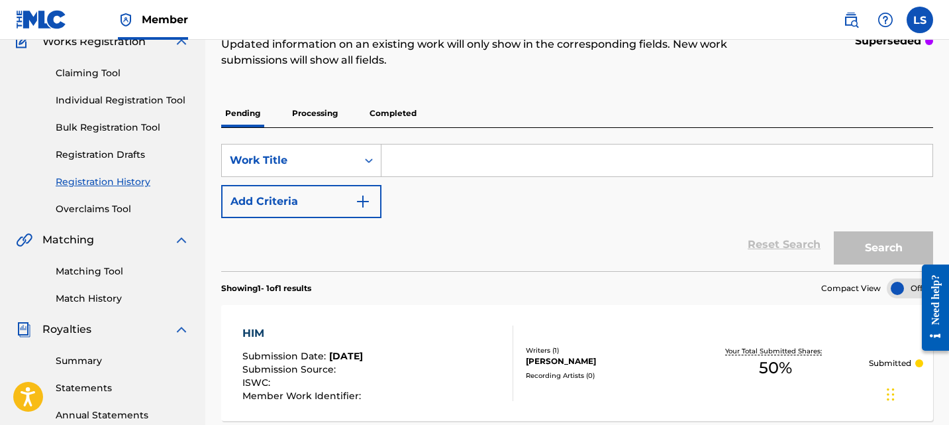
click at [315, 115] on p "Processing" at bounding box center [315, 113] width 54 height 28
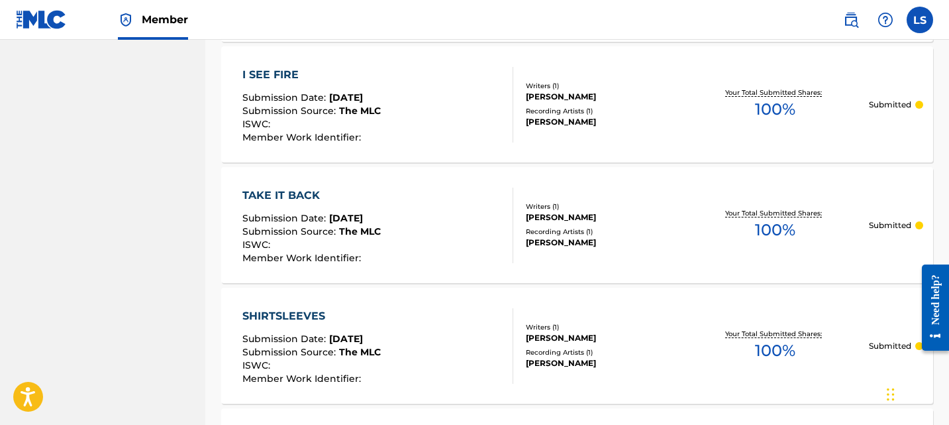
scroll to position [1356, 0]
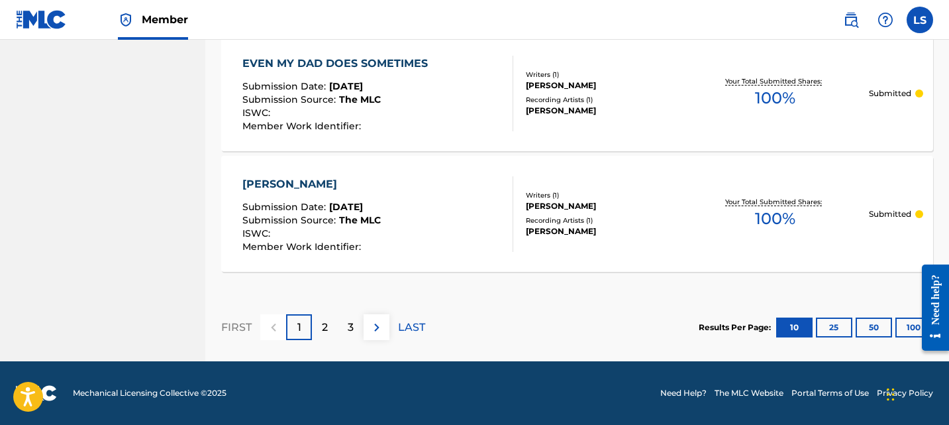
click at [322, 325] on p "2" at bounding box center [325, 327] width 6 height 16
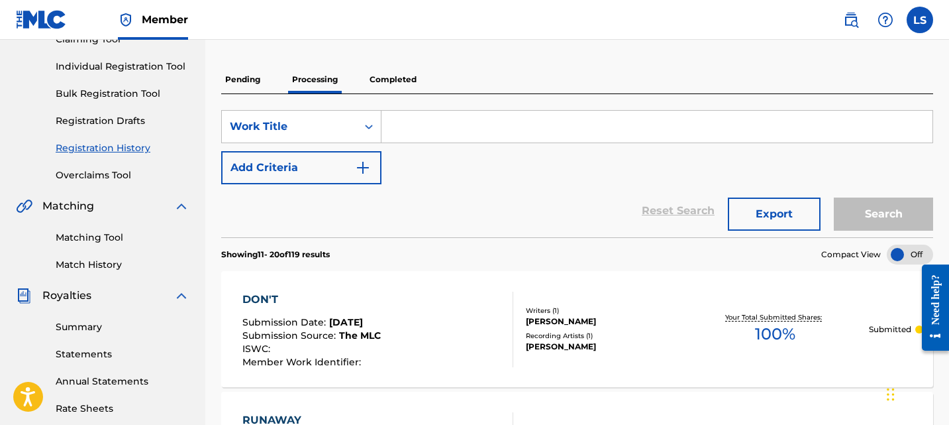
scroll to position [0, 0]
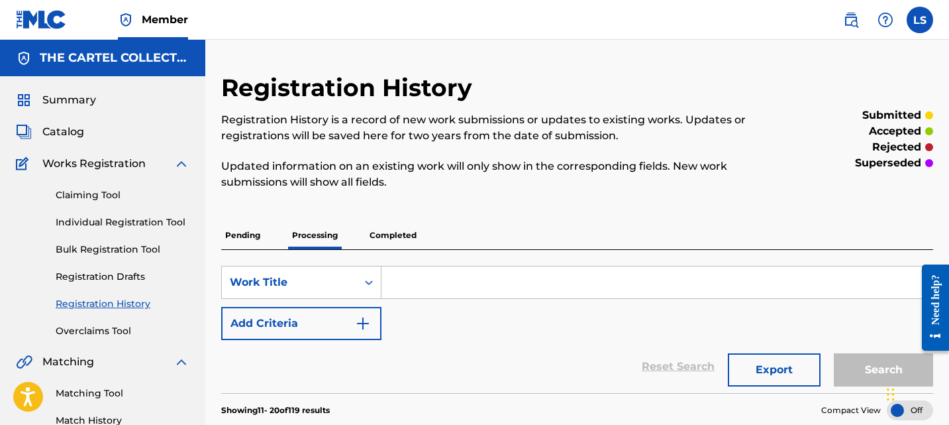
click at [389, 233] on p "Completed" at bounding box center [393, 235] width 55 height 28
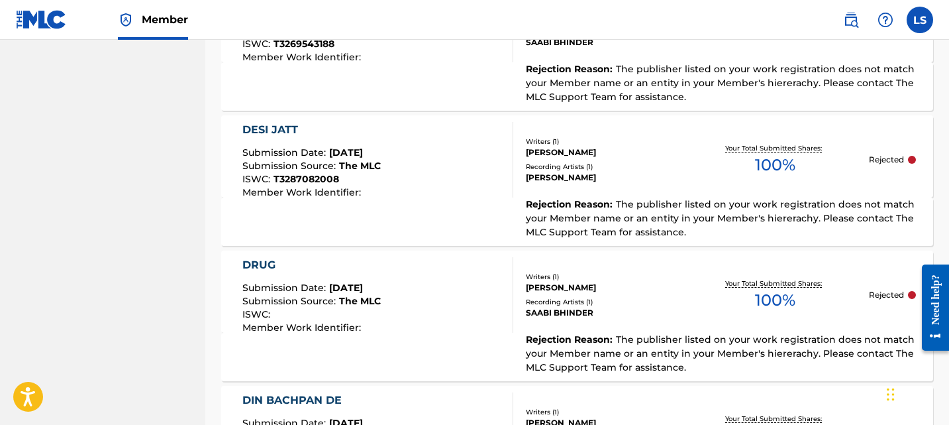
scroll to position [1556, 0]
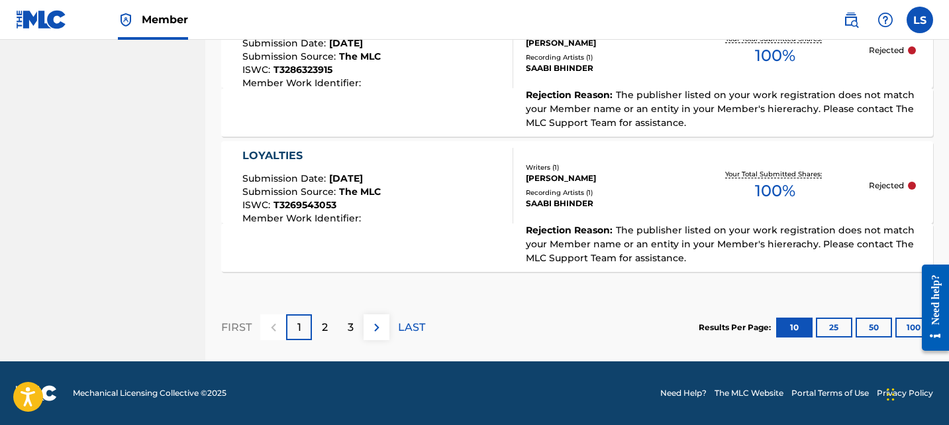
click at [349, 338] on div "3" at bounding box center [351, 327] width 26 height 26
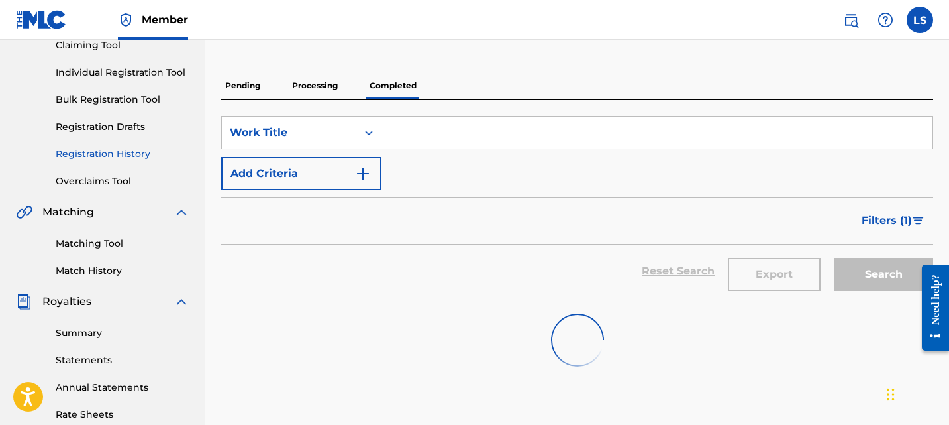
scroll to position [0, 0]
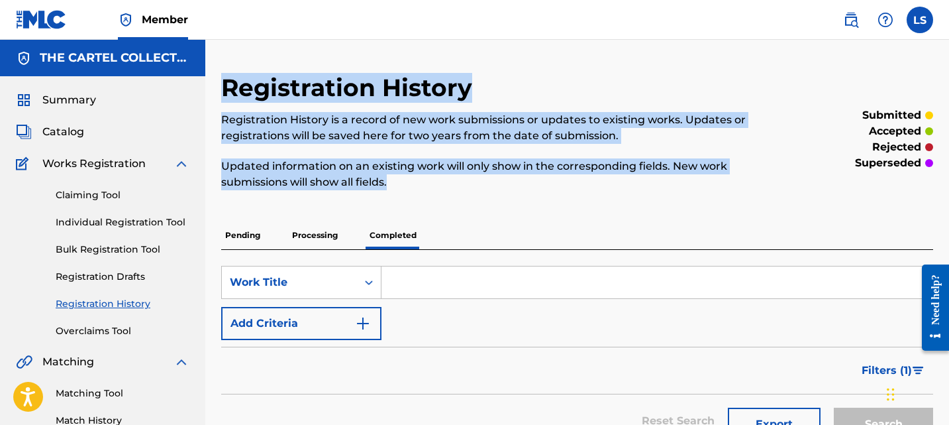
drag, startPoint x: 223, startPoint y: 83, endPoint x: 523, endPoint y: 186, distance: 316.6
click at [523, 187] on div "Registration History Registration History is a record of new work submissions o…" at bounding box center [495, 139] width 549 height 133
click at [523, 186] on p "Updated information on an existing work will only show in the corresponding fie…" at bounding box center [495, 174] width 549 height 32
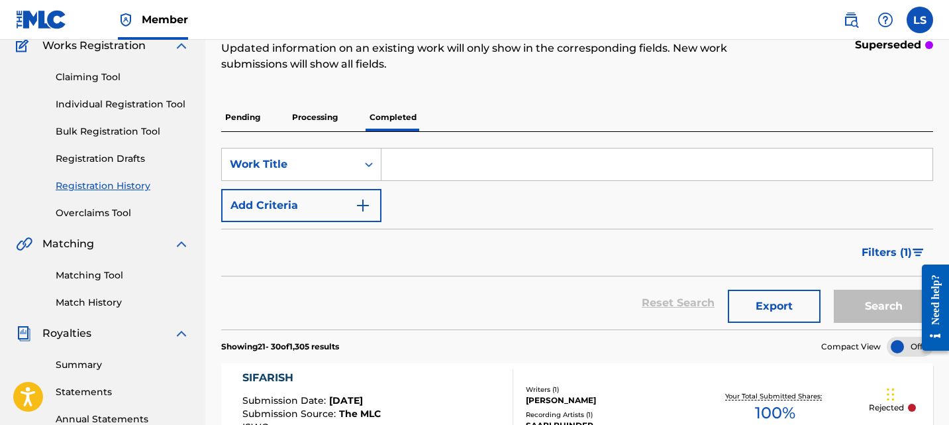
scroll to position [157, 0]
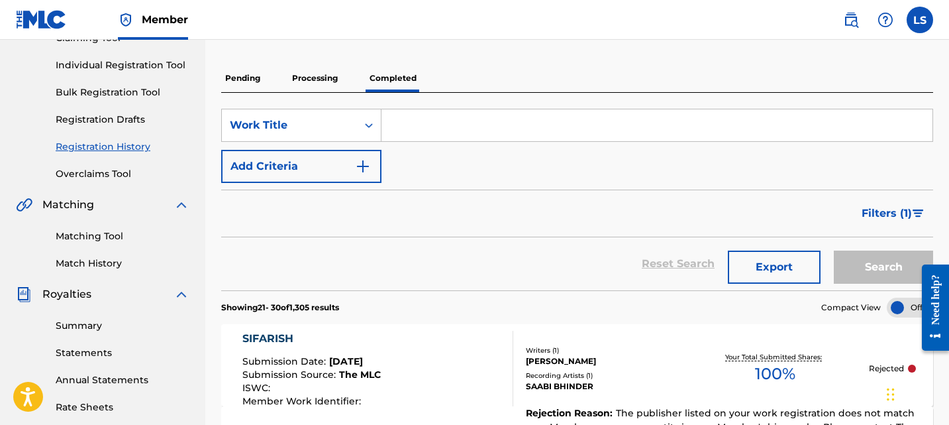
click at [95, 327] on link "Summary" at bounding box center [123, 326] width 134 height 14
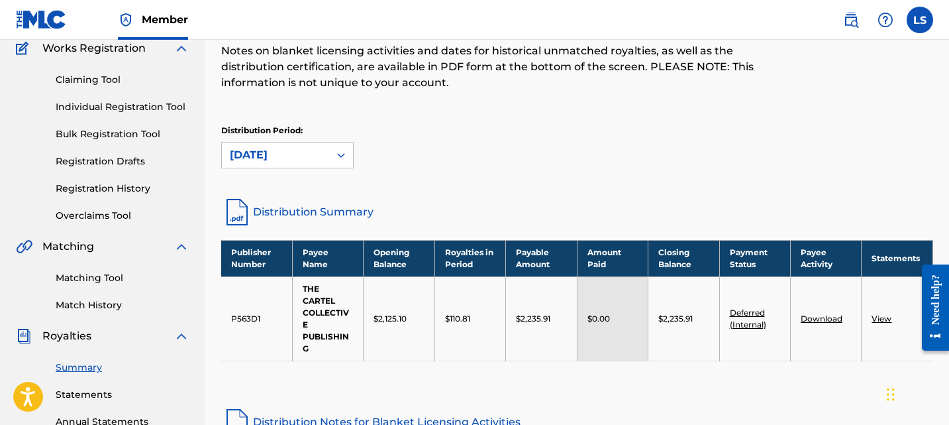
scroll to position [115, 0]
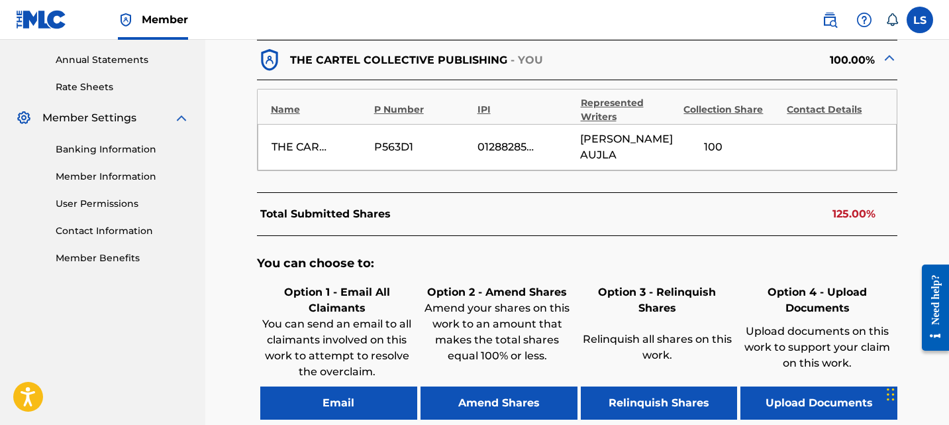
click at [547, 386] on button "Amend Shares" at bounding box center [499, 402] width 157 height 33
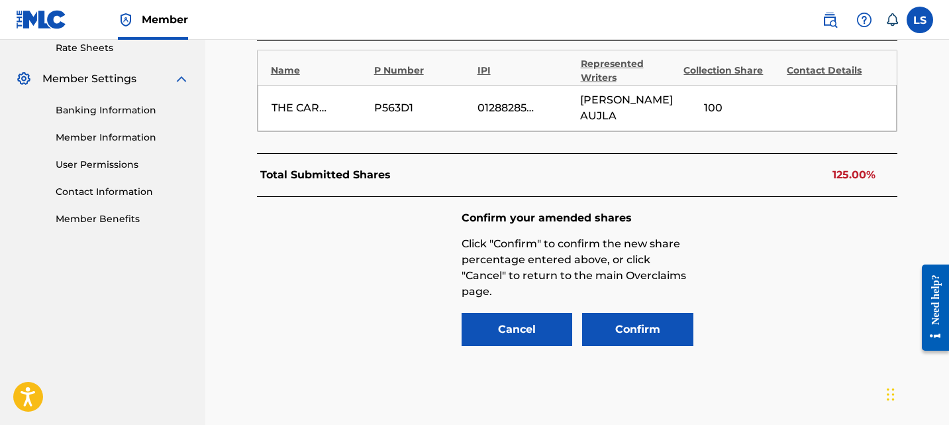
click at [718, 91] on div "THE CARTEL COLLECTIVE PUBLISHING P563D1 01288285408 KARAN AUJLA 100" at bounding box center [578, 108] width 640 height 46
click at [714, 99] on input "100" at bounding box center [714, 108] width 60 height 19
type input "50"
click at [628, 313] on button "Confirm" at bounding box center [637, 329] width 111 height 33
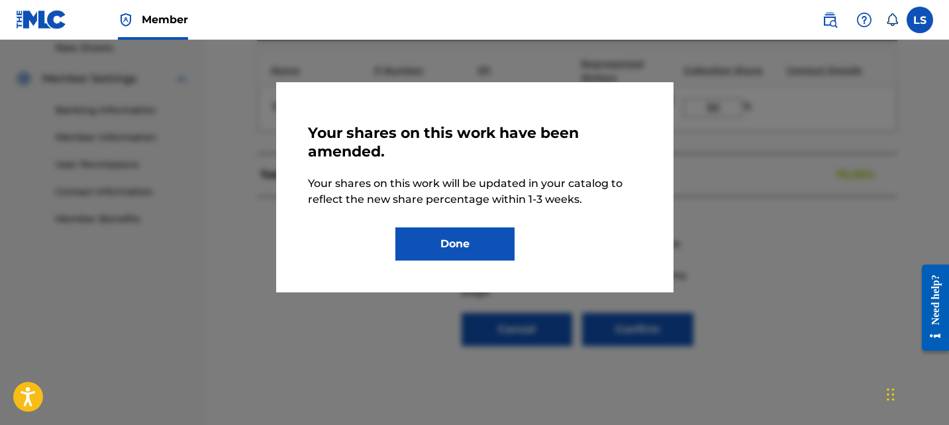
click at [445, 227] on button "Done" at bounding box center [455, 243] width 119 height 33
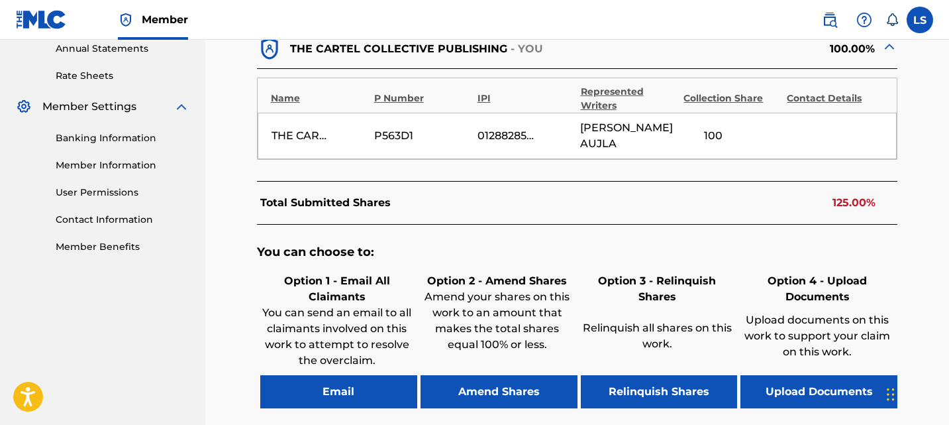
click at [545, 382] on button "Amend Shares" at bounding box center [499, 391] width 157 height 33
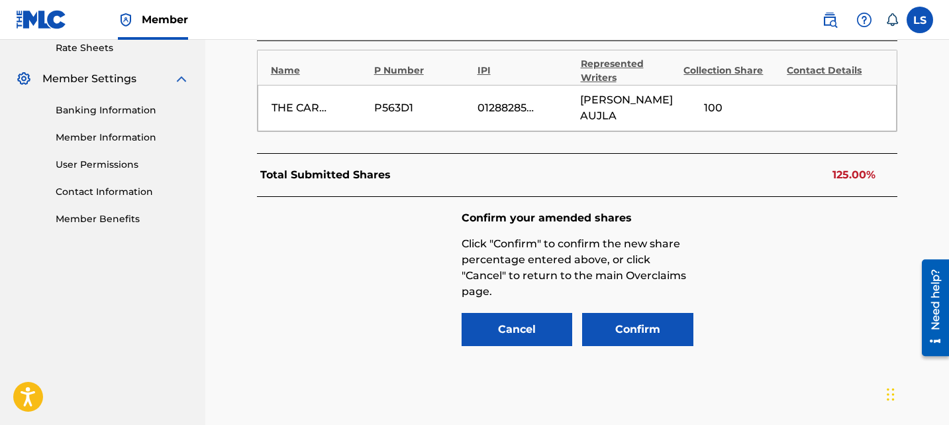
click at [710, 100] on input "100" at bounding box center [714, 108] width 60 height 16
click at [710, 99] on input "100" at bounding box center [714, 108] width 60 height 19
type input "50"
click at [604, 316] on button "Confirm" at bounding box center [637, 329] width 111 height 33
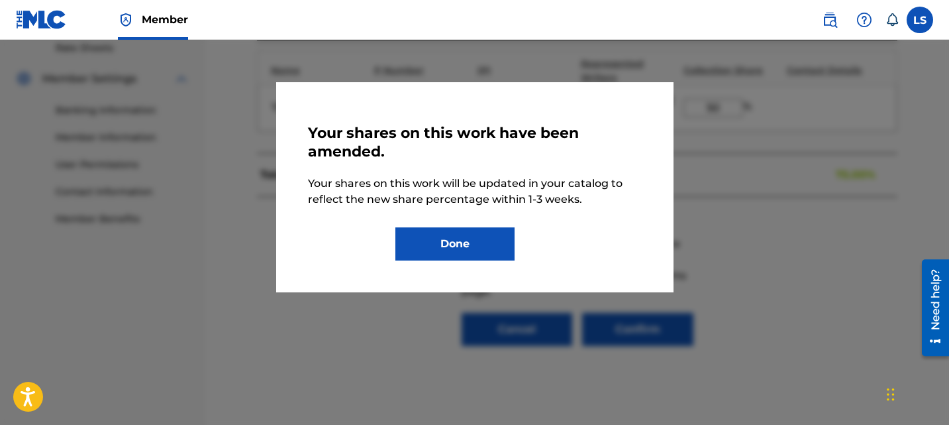
click at [483, 233] on button "Done" at bounding box center [455, 243] width 119 height 33
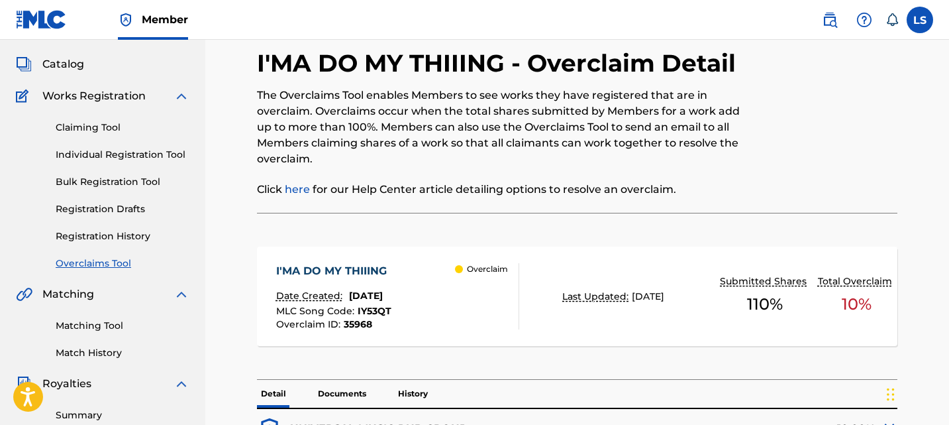
scroll to position [221, 0]
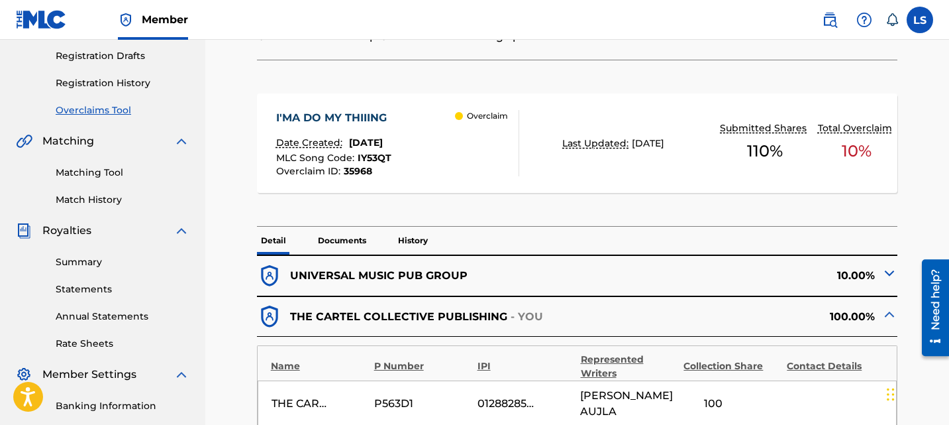
click at [643, 271] on div "10.00%" at bounding box center [738, 276] width 321 height 26
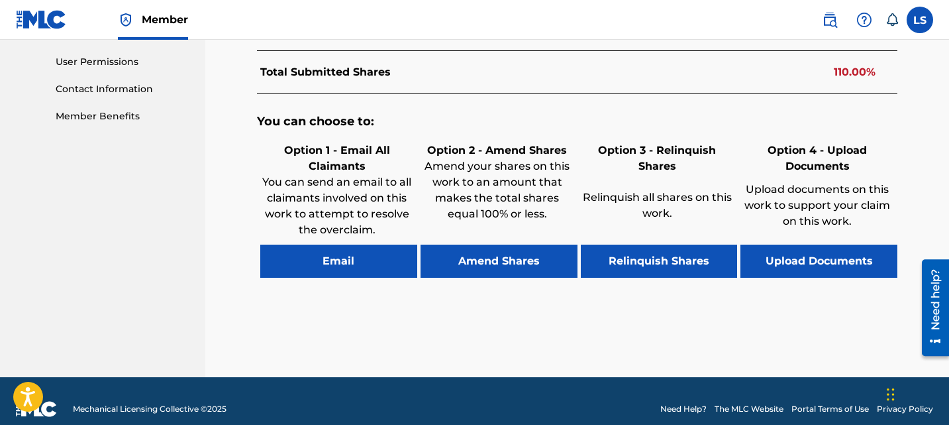
click at [502, 244] on button "Amend Shares" at bounding box center [499, 260] width 157 height 33
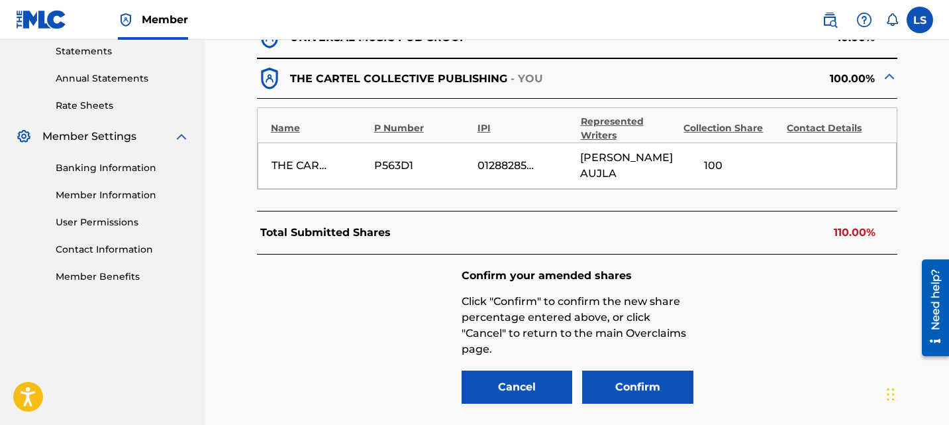
scroll to position [408, 0]
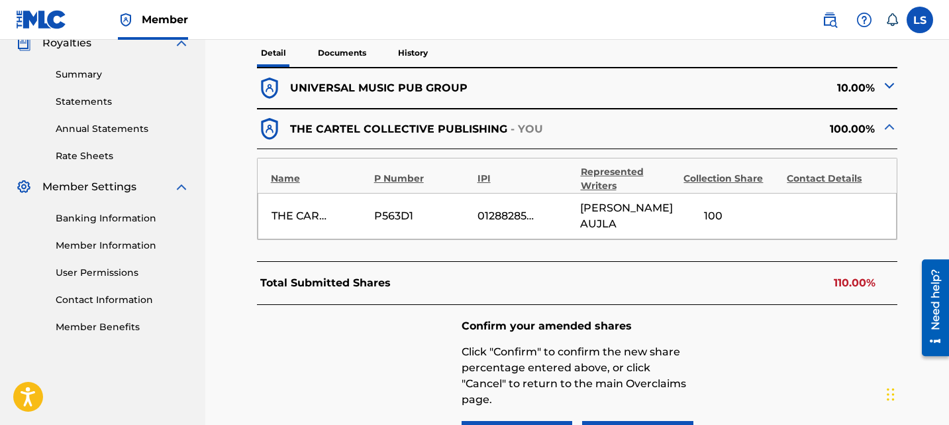
click at [702, 197] on div "THE CARTEL COLLECTIVE PUBLISHING P563D1 01288285408 KARAN AUJLA 100" at bounding box center [578, 216] width 640 height 46
click at [703, 207] on input "100" at bounding box center [714, 216] width 60 height 19
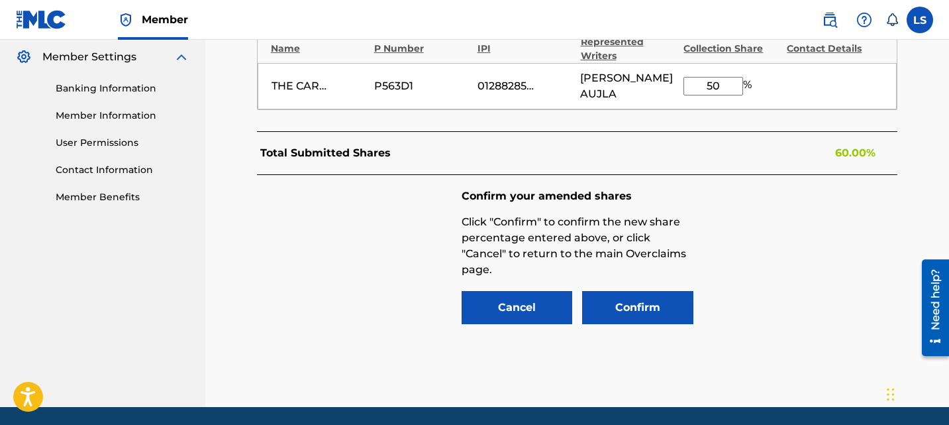
scroll to position [541, 0]
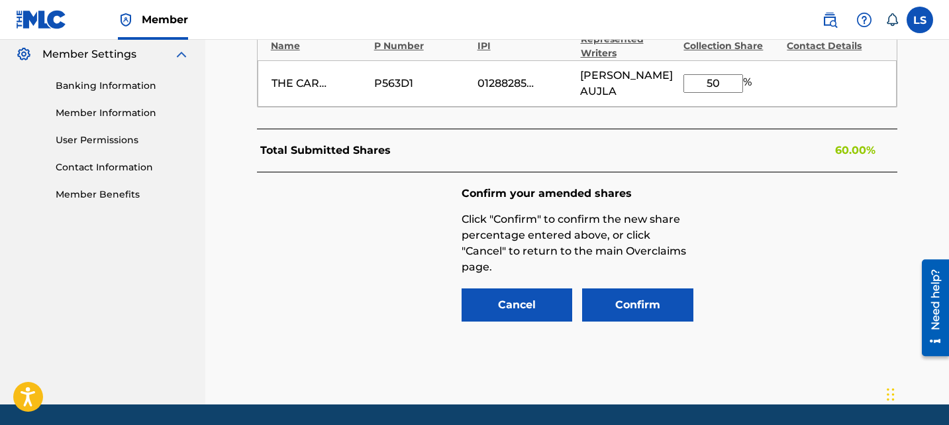
type input "50"
click at [635, 300] on button "Confirm" at bounding box center [637, 304] width 111 height 33
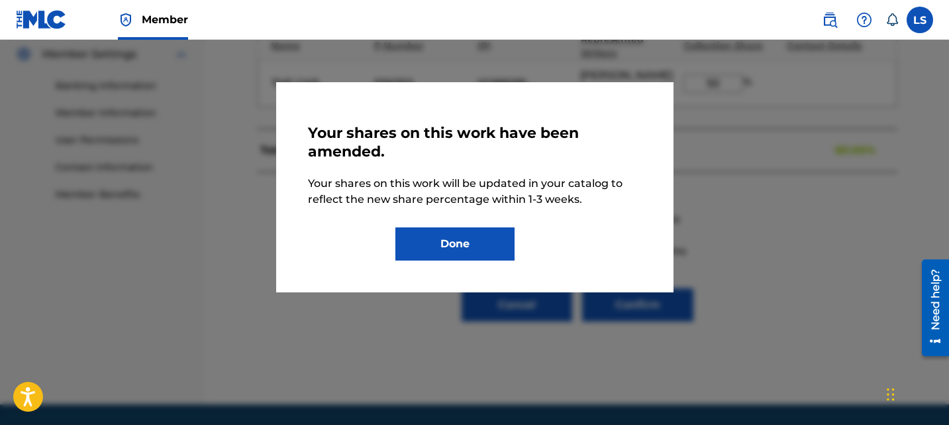
click at [494, 246] on button "Done" at bounding box center [455, 243] width 119 height 33
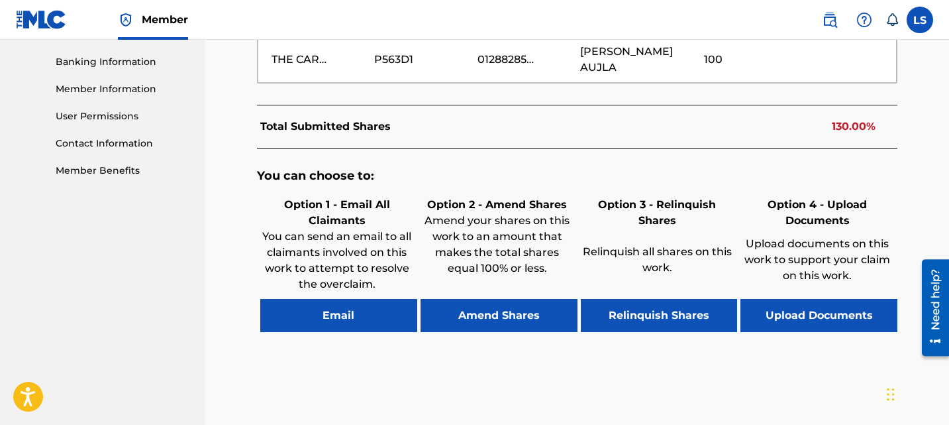
click at [542, 301] on button "Amend Shares" at bounding box center [499, 315] width 157 height 33
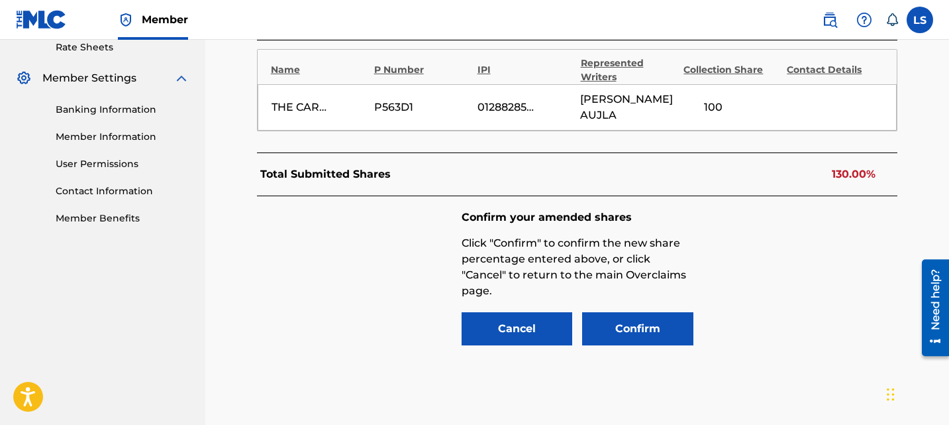
scroll to position [516, 0]
click at [714, 102] on input "100" at bounding box center [714, 108] width 60 height 19
type input "50"
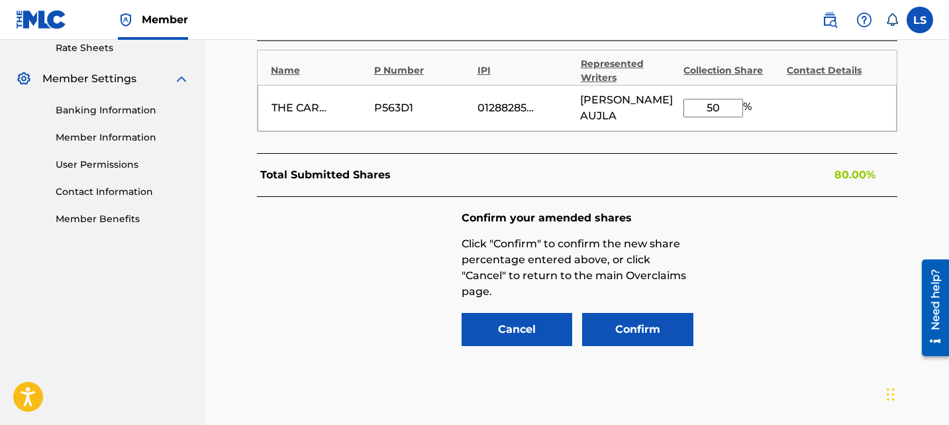
click at [629, 313] on button "Confirm" at bounding box center [637, 329] width 111 height 33
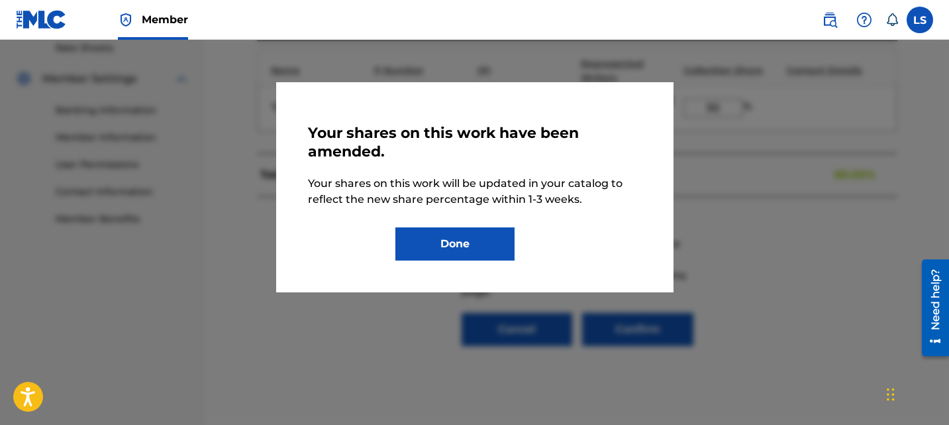
click at [494, 246] on button "Done" at bounding box center [455, 243] width 119 height 33
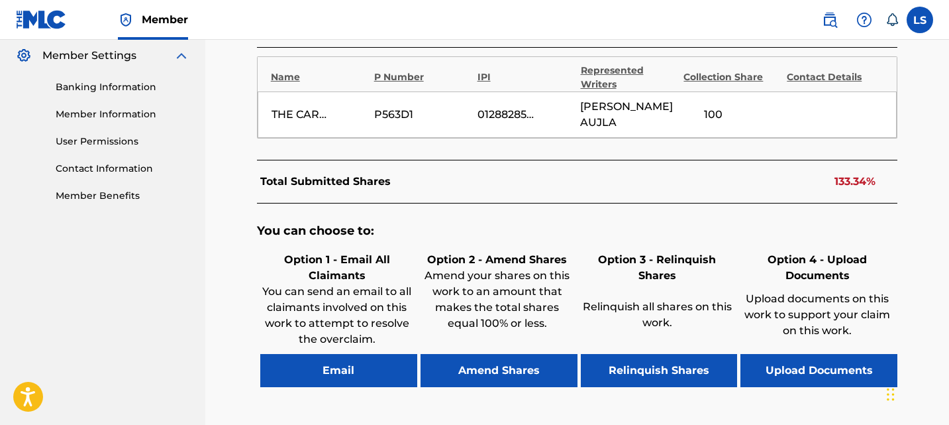
click at [508, 359] on button "Amend Shares" at bounding box center [499, 370] width 157 height 33
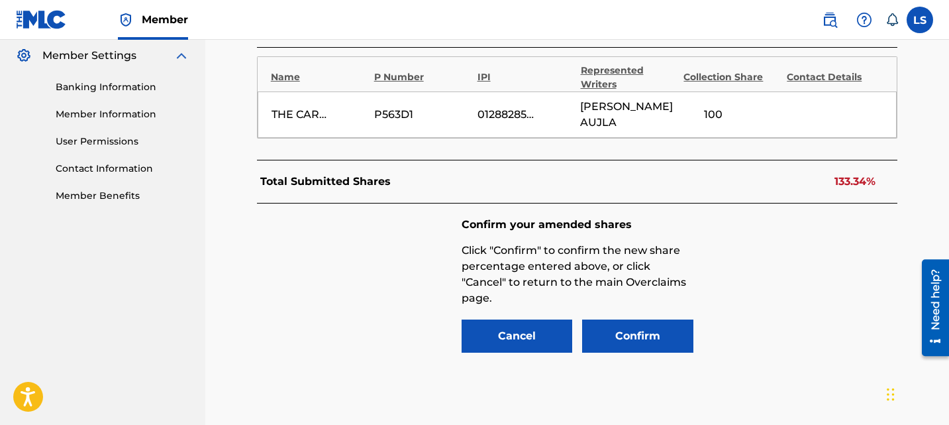
scroll to position [546, 0]
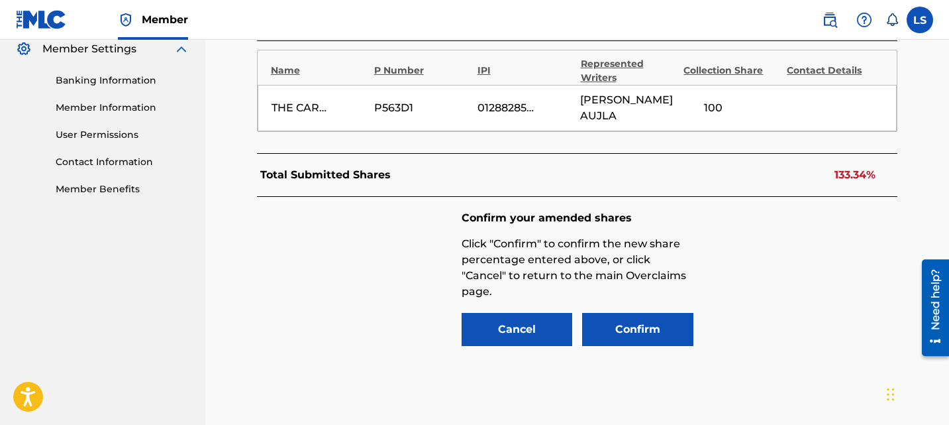
click at [708, 102] on div "100" at bounding box center [714, 108] width 60 height 16
click at [721, 102] on input "100" at bounding box center [714, 108] width 60 height 19
type input "50"
click at [620, 319] on button "Confirm" at bounding box center [637, 329] width 111 height 33
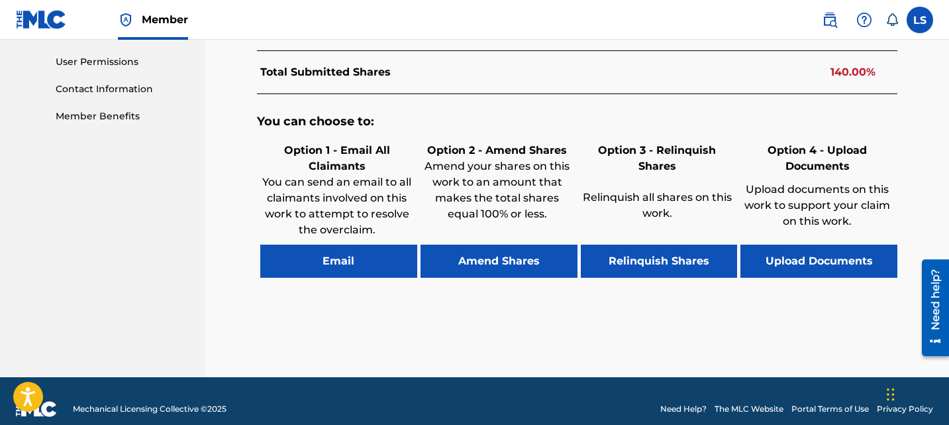
click at [540, 244] on button "Amend Shares" at bounding box center [499, 260] width 157 height 33
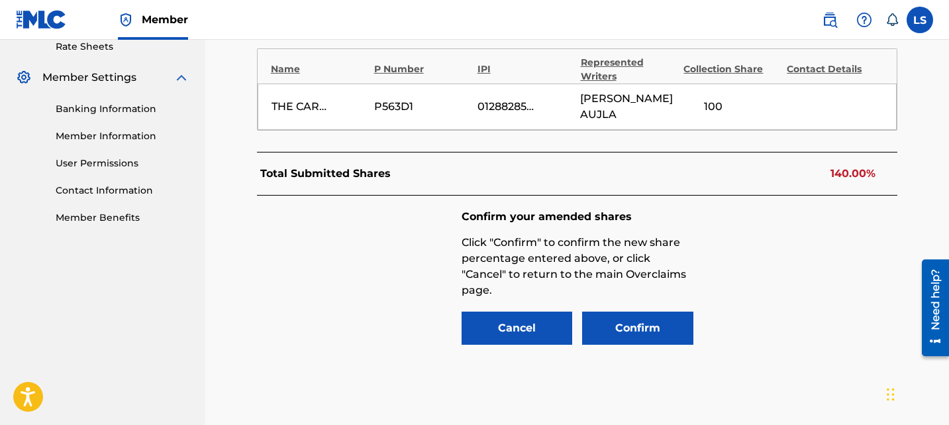
scroll to position [516, 0]
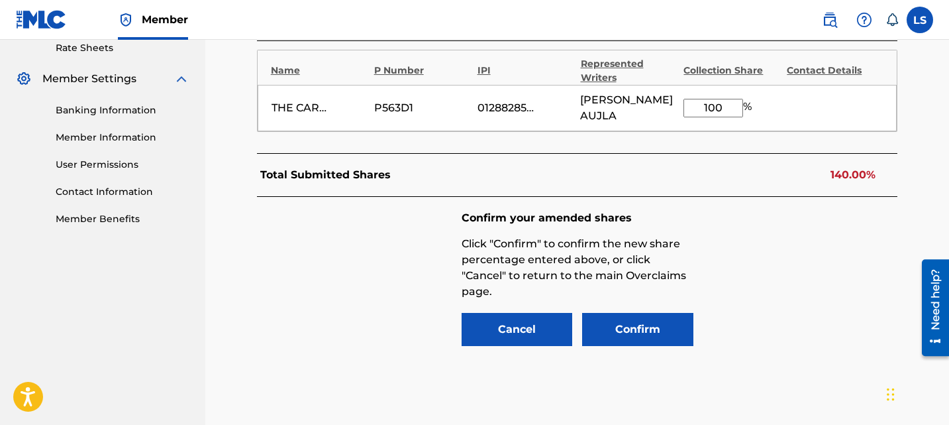
click at [720, 105] on input "100" at bounding box center [714, 108] width 60 height 19
type input "40"
click at [600, 318] on button "Confirm" at bounding box center [637, 329] width 111 height 33
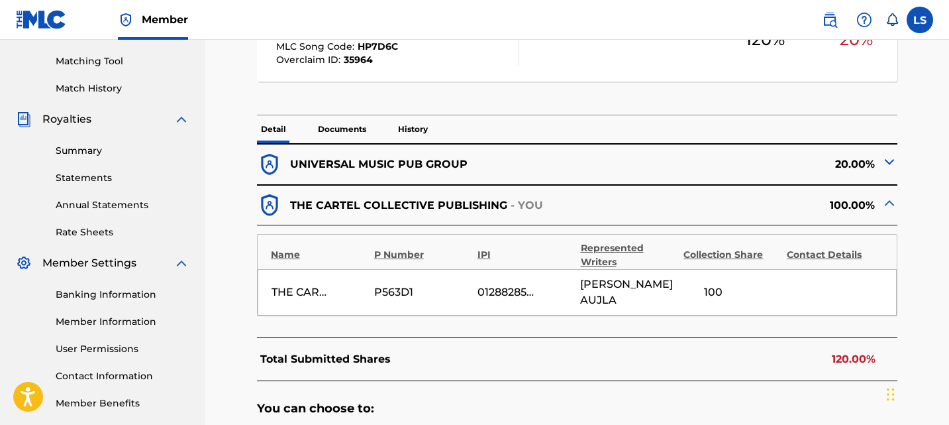
scroll to position [339, 0]
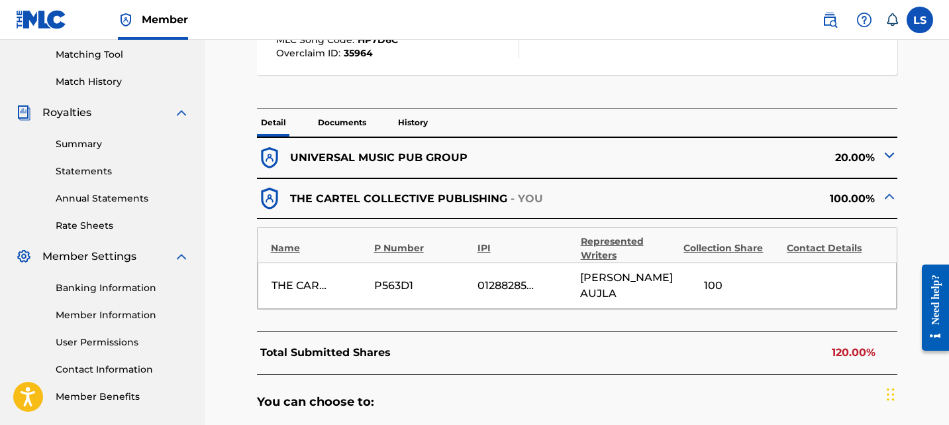
click at [598, 161] on div "20.00%" at bounding box center [738, 158] width 321 height 26
click at [888, 160] on img at bounding box center [890, 155] width 16 height 16
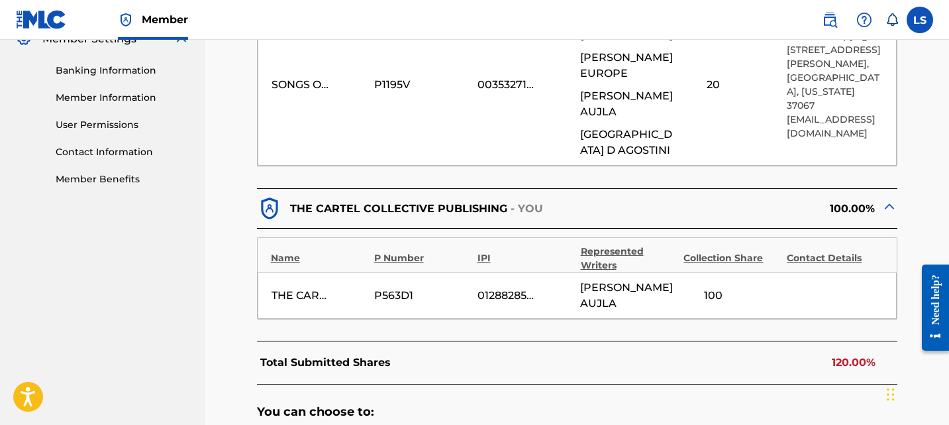
scroll to position [547, 0]
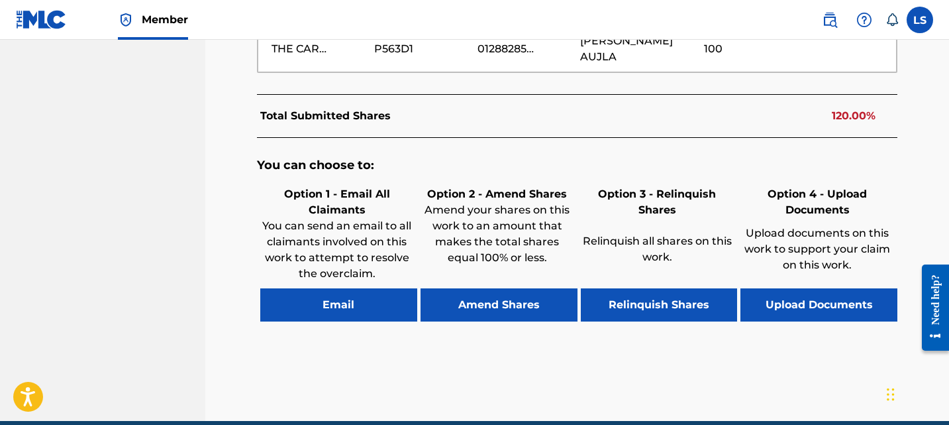
click at [553, 288] on button "Amend Shares" at bounding box center [499, 304] width 157 height 33
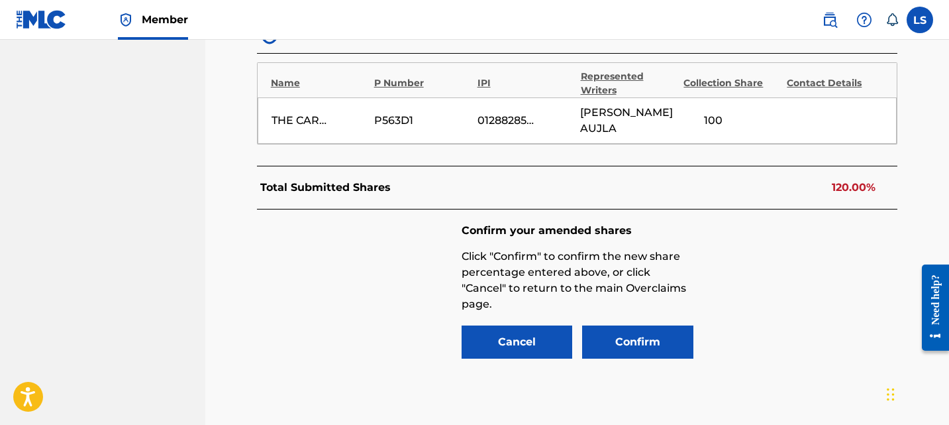
scroll to position [712, 0]
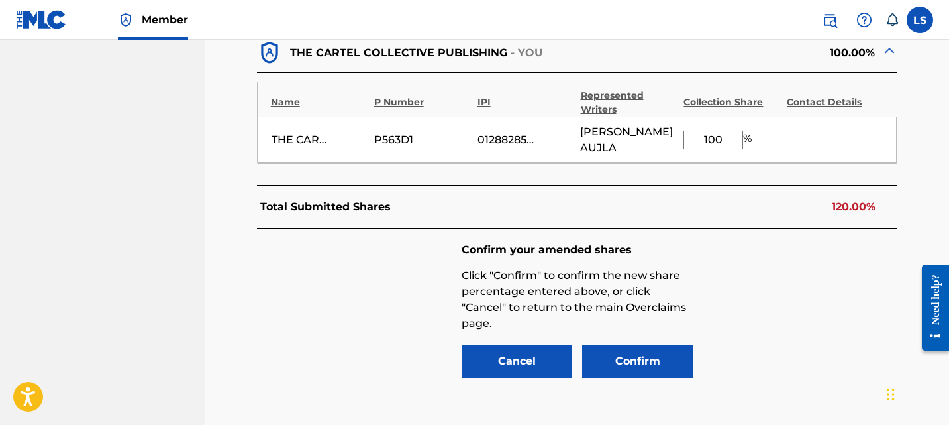
click at [715, 131] on input "100" at bounding box center [714, 140] width 60 height 19
type input "50"
click at [610, 345] on button "Confirm" at bounding box center [637, 361] width 111 height 33
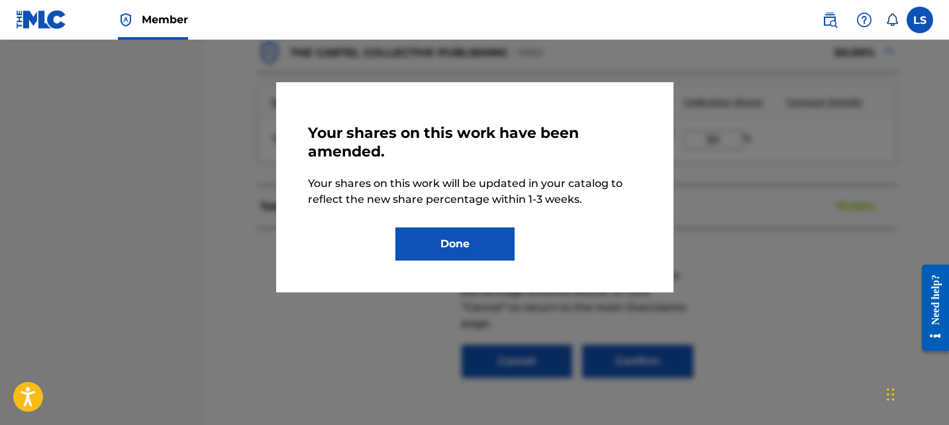
click at [465, 228] on button "Done" at bounding box center [455, 243] width 119 height 33
